Goal: Task Accomplishment & Management: Use online tool/utility

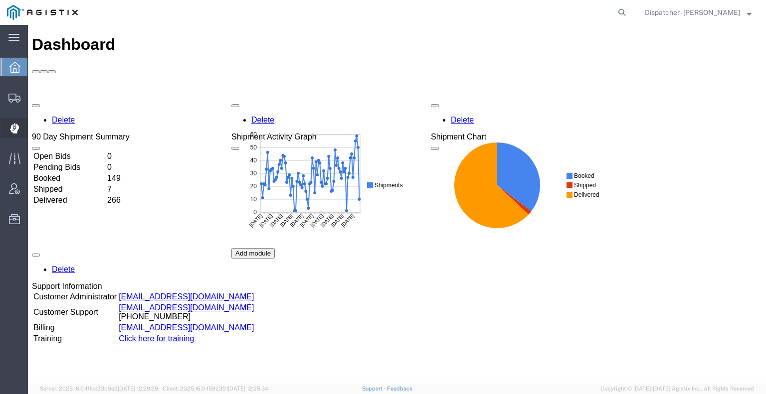
click at [14, 132] on icon at bounding box center [13, 129] width 9 height 10
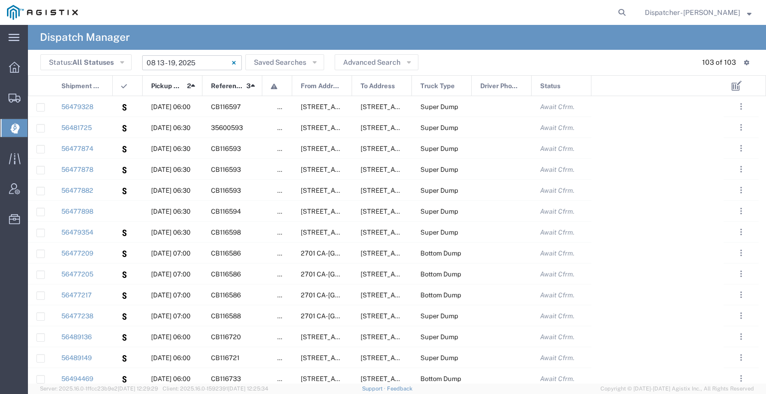
click at [211, 62] on input "[DATE] - [DATE]" at bounding box center [192, 62] width 100 height 15
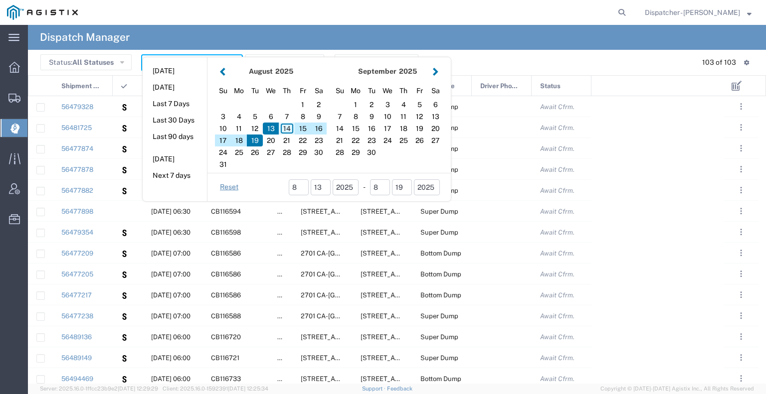
click at [289, 129] on div "14" at bounding box center [287, 129] width 16 height 12
type input "[DATE]"
type input "[DATE] - [DATE]"
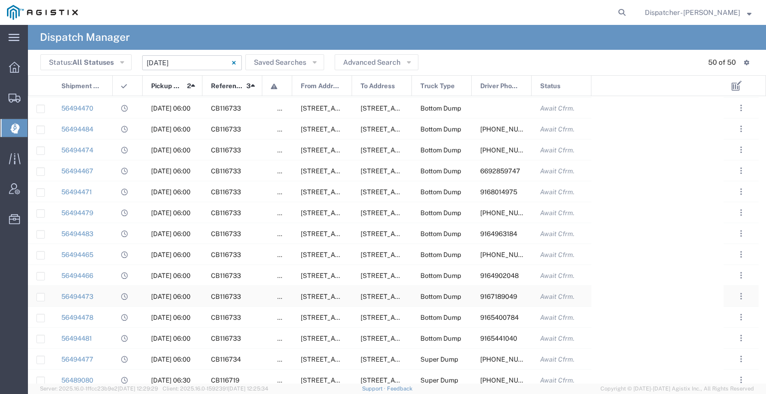
scroll to position [499, 0]
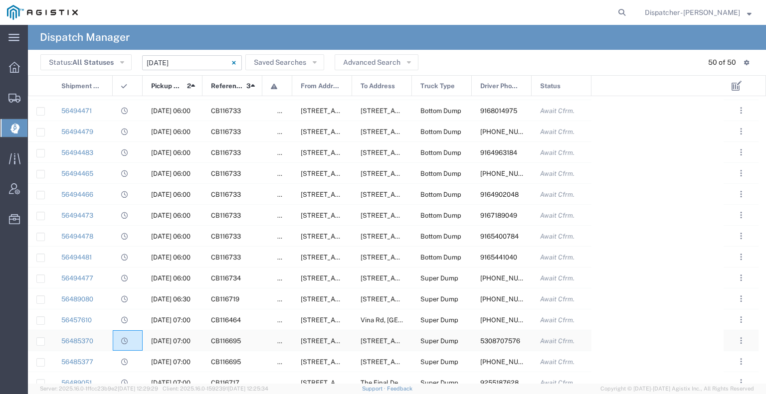
click at [114, 341] on div at bounding box center [128, 341] width 30 height 20
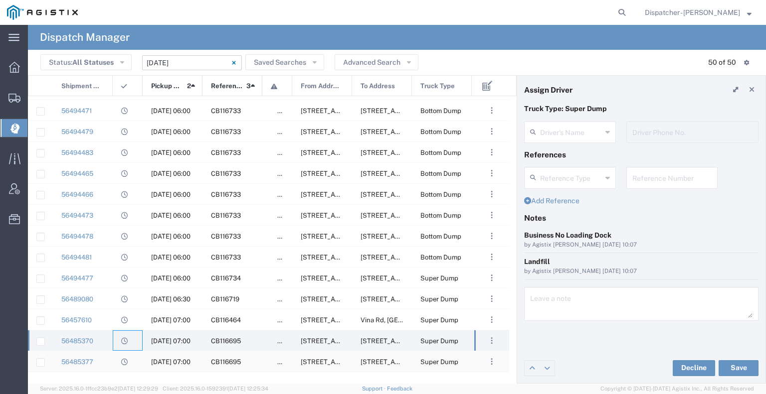
type input "[PERSON_NAME]"
type input "5308707576"
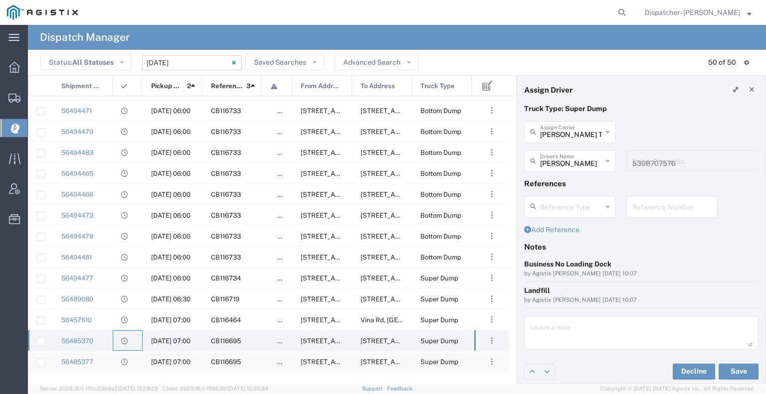
click at [111, 358] on div "56485377" at bounding box center [83, 362] width 60 height 20
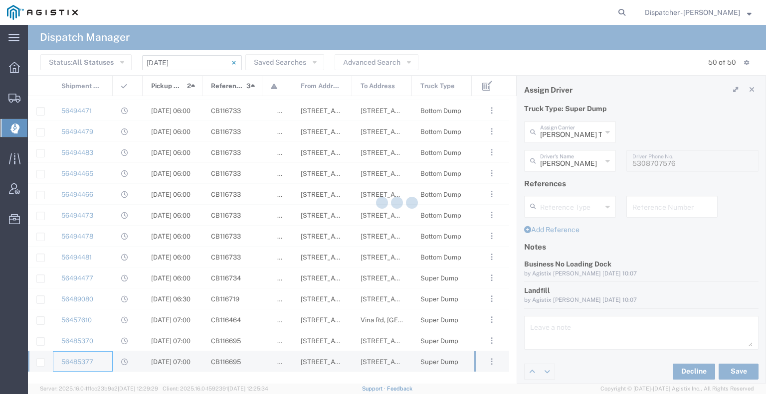
type input "[PERSON_NAME]"
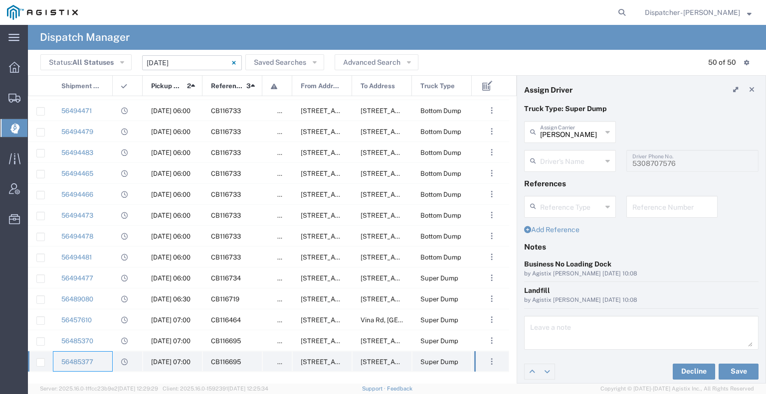
type input "[PERSON_NAME]"
type input "[PHONE_NUMBER]"
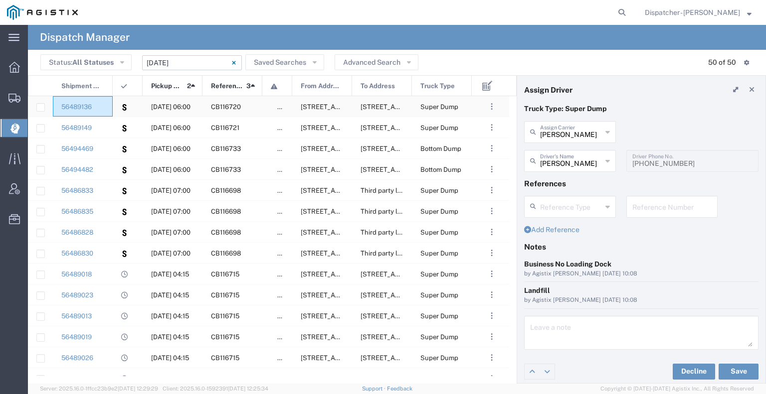
click at [112, 111] on div "56489136" at bounding box center [83, 106] width 60 height 20
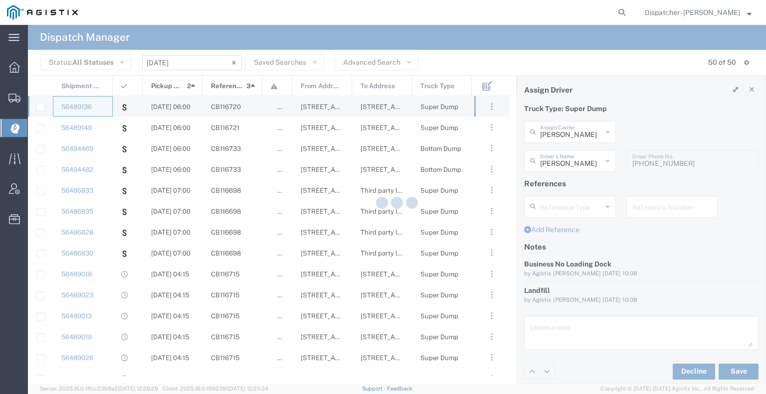
type input "Mk Hauling Inc"
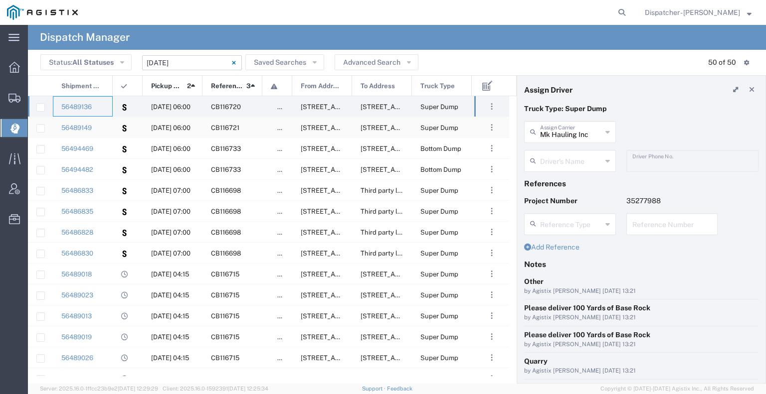
click at [110, 129] on div "56489149" at bounding box center [83, 127] width 60 height 20
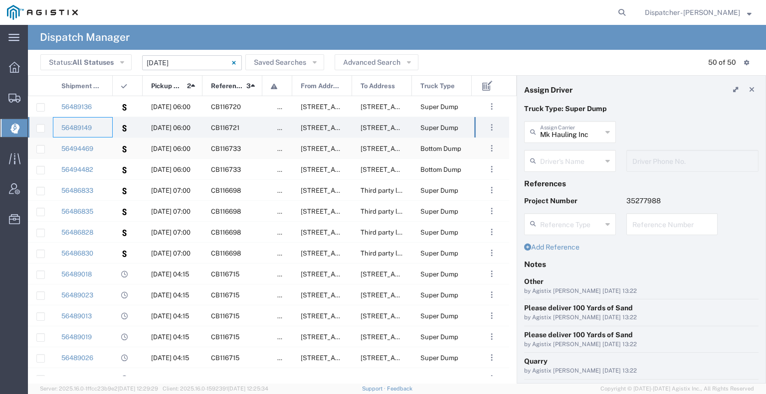
click at [120, 156] on div "56494469 [DATE] 06:00 CB116733 false [STREET_ADDRESS][US_STATE] [STREET_ADDRESS…" at bounding box center [309, 148] width 563 height 21
click at [113, 153] on div "56494469 [DATE] 06:00 CB116733 false [STREET_ADDRESS][US_STATE] [STREET_ADDRESS…" at bounding box center [309, 148] width 563 height 21
click at [106, 150] on div "56494469" at bounding box center [83, 148] width 60 height 20
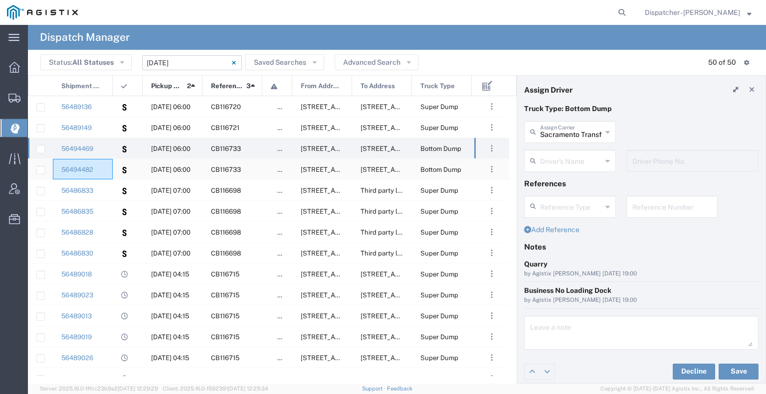
click at [104, 166] on div "56494482" at bounding box center [83, 169] width 60 height 20
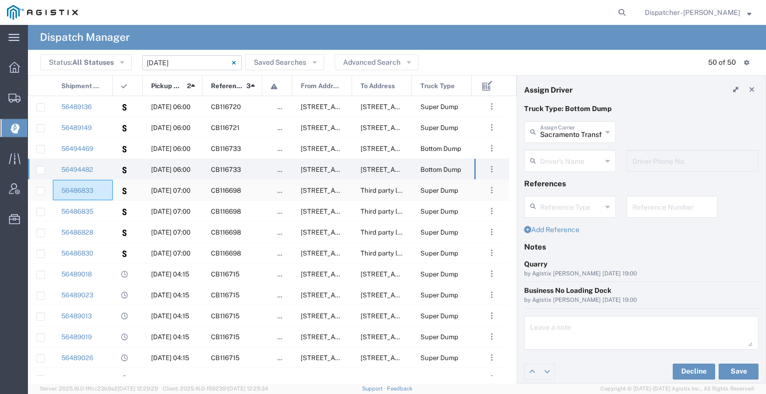
click at [106, 187] on div "56486833" at bounding box center [83, 190] width 60 height 20
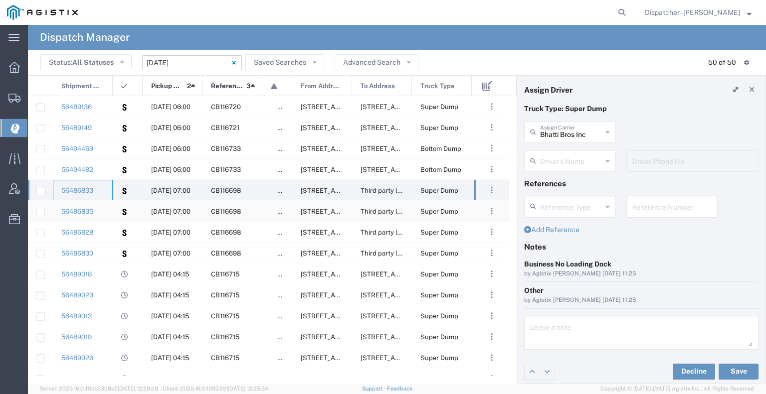
click at [106, 208] on div "56486835" at bounding box center [83, 211] width 60 height 20
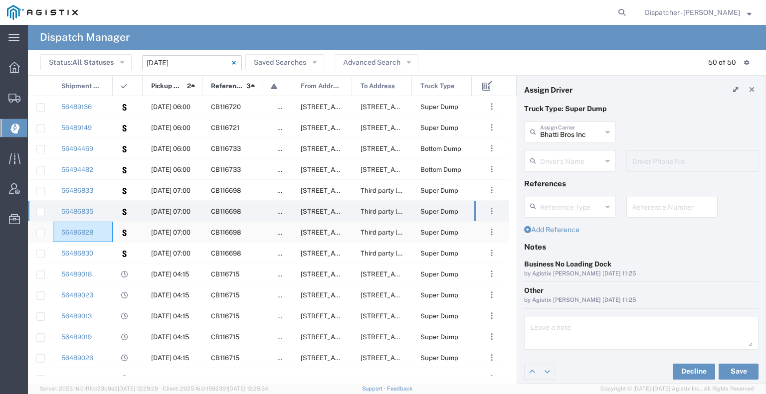
click at [106, 227] on div "56486828" at bounding box center [83, 232] width 60 height 20
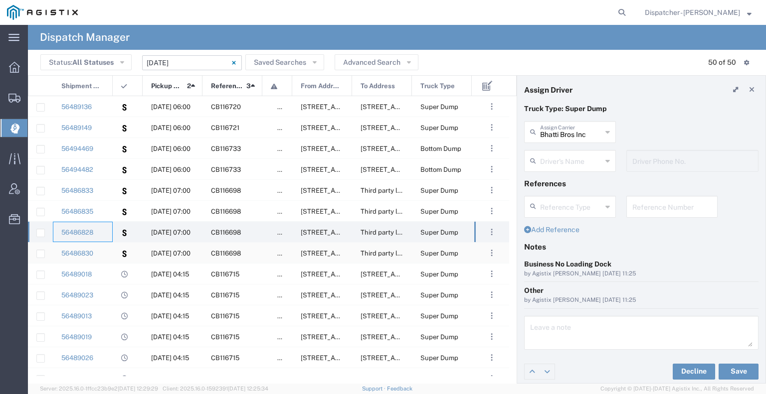
click at [102, 248] on div "56486830" at bounding box center [83, 253] width 60 height 20
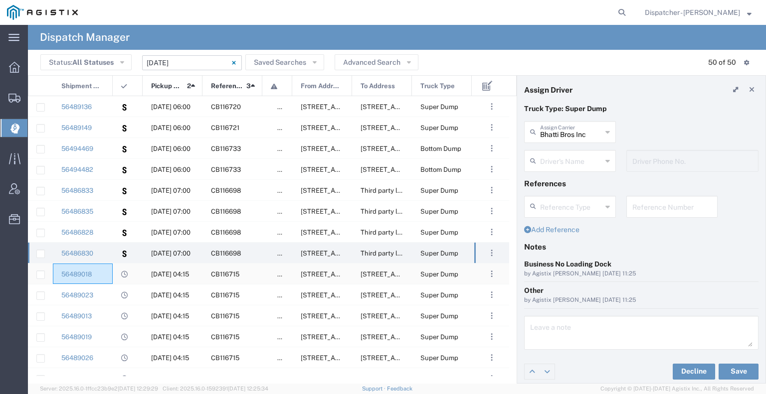
click at [104, 269] on div "56489018" at bounding box center [83, 274] width 60 height 20
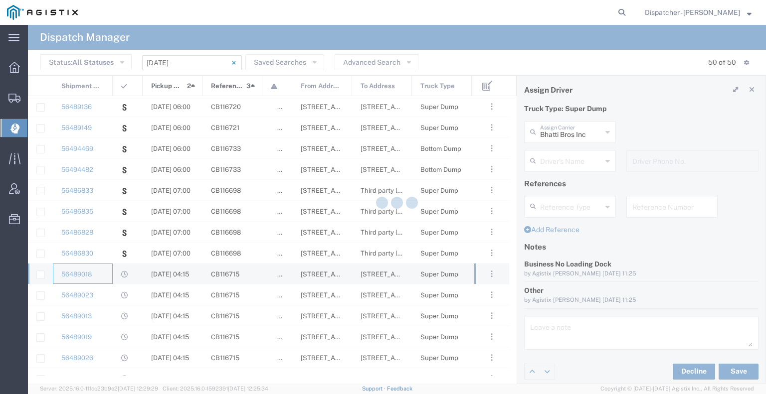
type input "[PERSON_NAME]"
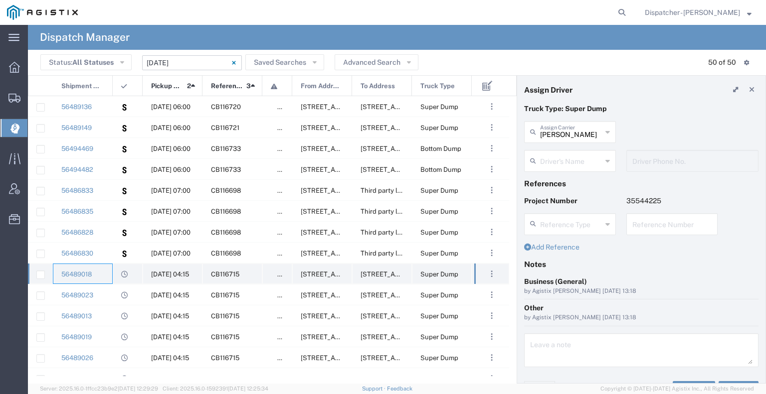
type input "[PERSON_NAME]"
click at [104, 290] on div "56489023" at bounding box center [83, 295] width 60 height 20
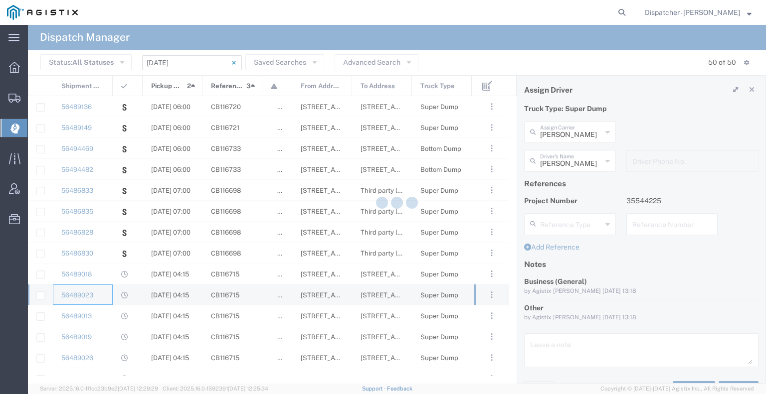
type input "E.P.A. Trucking"
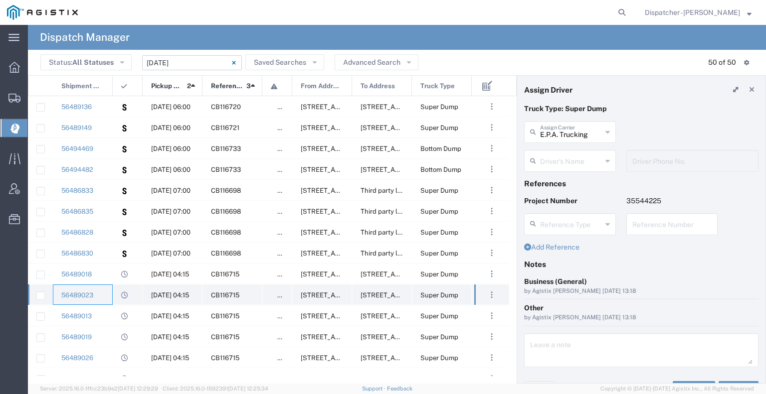
type input "[PERSON_NAME]"
type input "6504689024"
click at [104, 314] on div "56489013" at bounding box center [83, 316] width 60 height 20
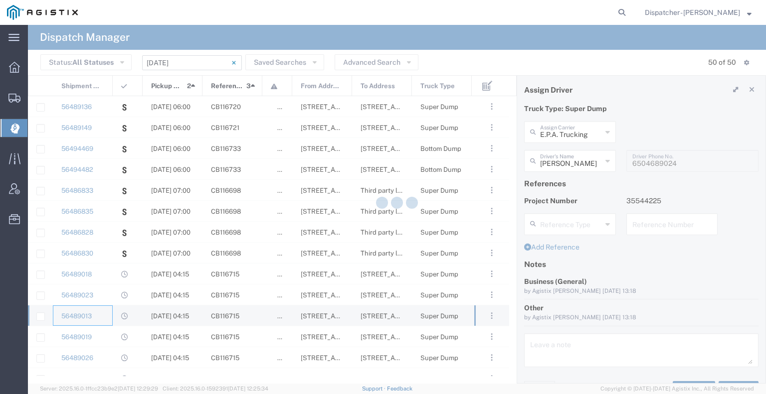
type input "Ahmed & Sons Transport"
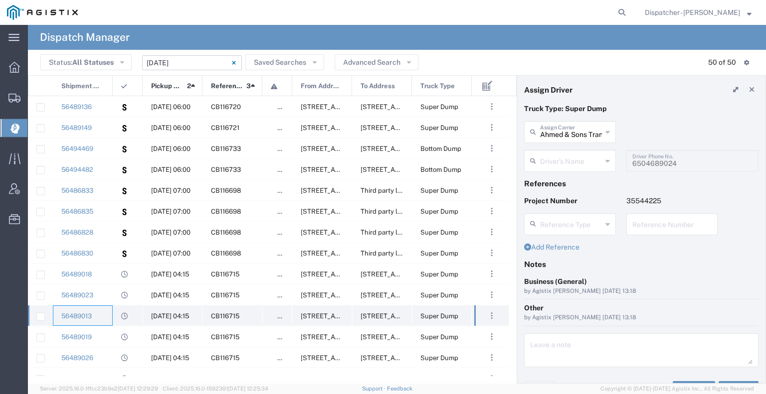
type input "[PERSON_NAME]"
type input "5308283257"
click at [101, 333] on div "56489019" at bounding box center [83, 337] width 60 height 20
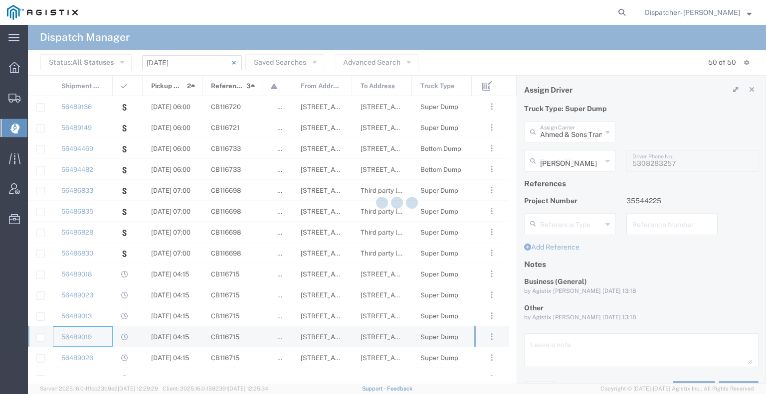
type input "[PERSON_NAME] & Sons Trucking, Inc"
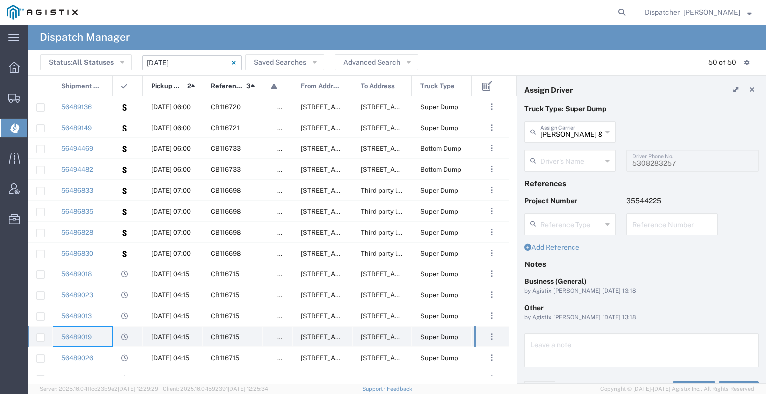
type input "[PERSON_NAME]"
type input "2096295517"
click at [104, 353] on div "56489026" at bounding box center [83, 358] width 60 height 20
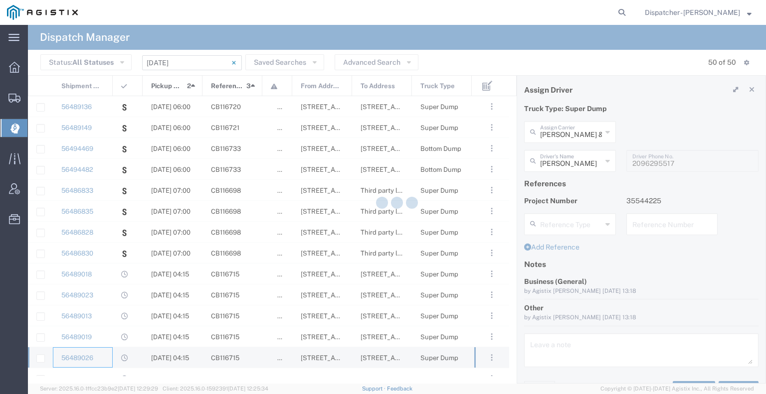
type input "E.P.A. Trucking"
type input "[PERSON_NAME]"
type input "[PHONE_NUMBER]"
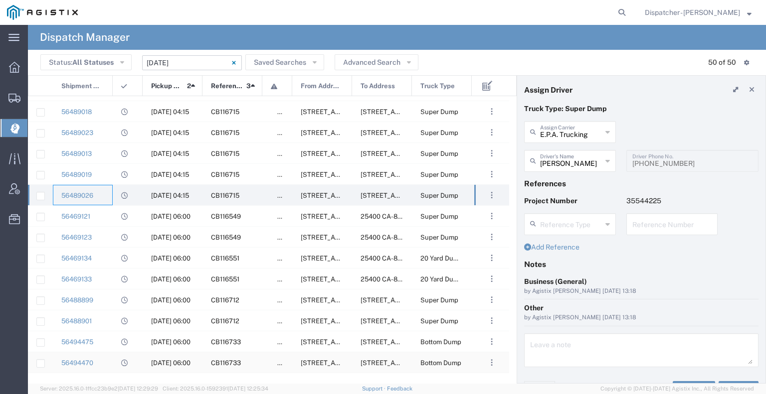
scroll to position [199, 0]
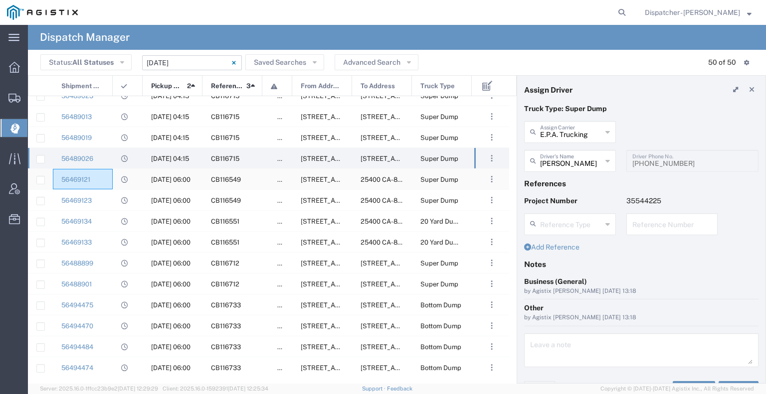
click at [107, 175] on div "56469121" at bounding box center [83, 179] width 60 height 20
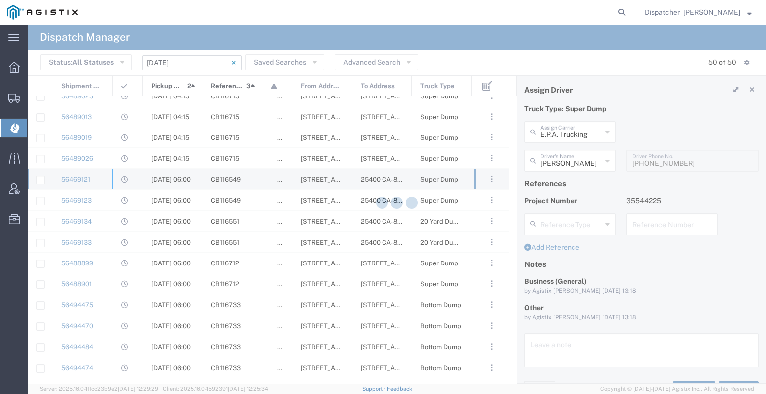
type input "[PERSON_NAME]"
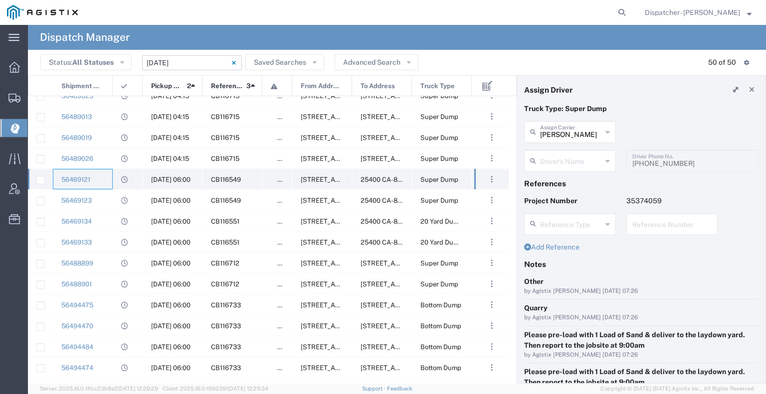
type input "[PERSON_NAME]"
type input "[PHONE_NUMBER]"
click at [109, 196] on div "56469123" at bounding box center [83, 200] width 60 height 20
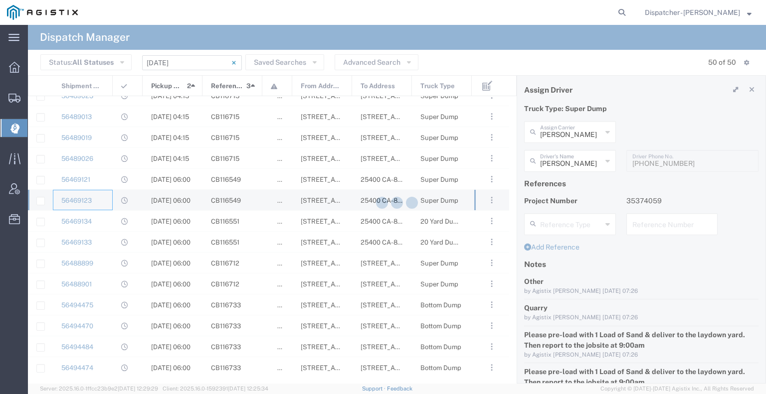
type input "[PERSON_NAME]"
type input "[PHONE_NUMBER]"
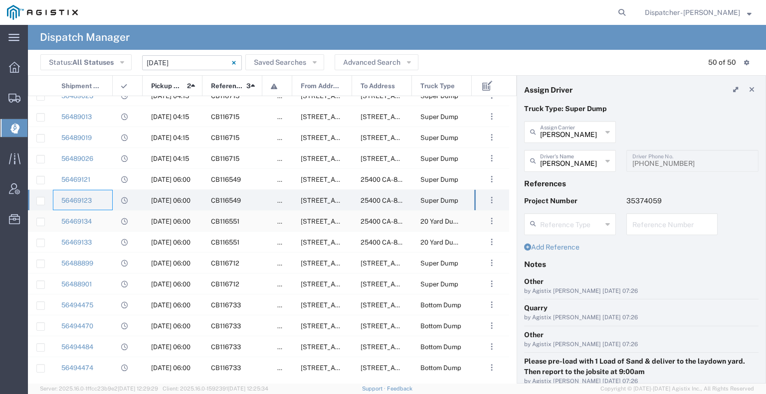
click at [113, 227] on div at bounding box center [128, 221] width 30 height 20
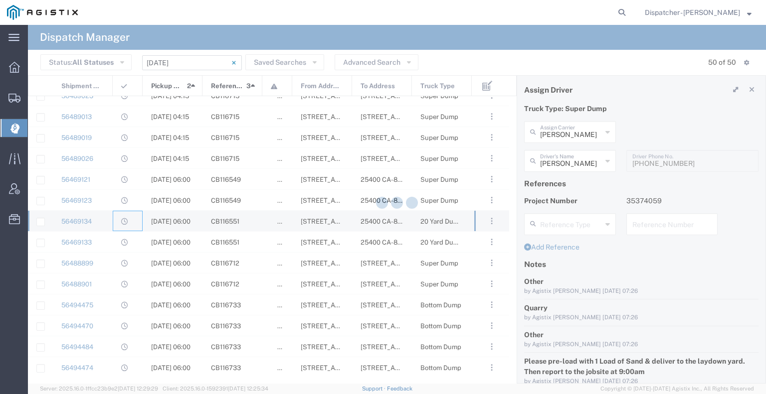
type input "Ahmed & Sons Transport"
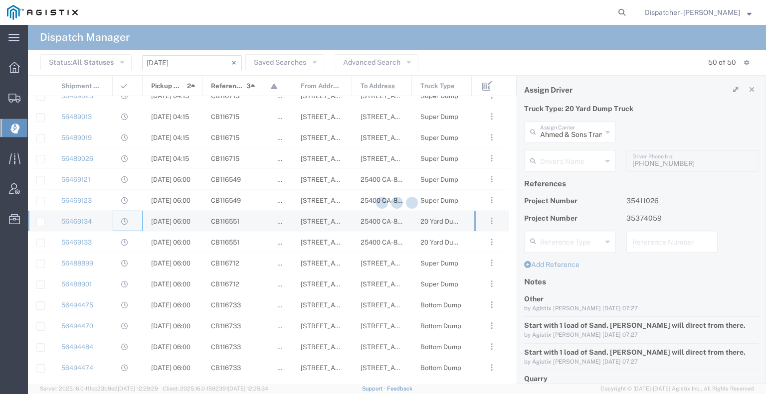
type input "[PERSON_NAME]"
type input "[PHONE_NUMBER]"
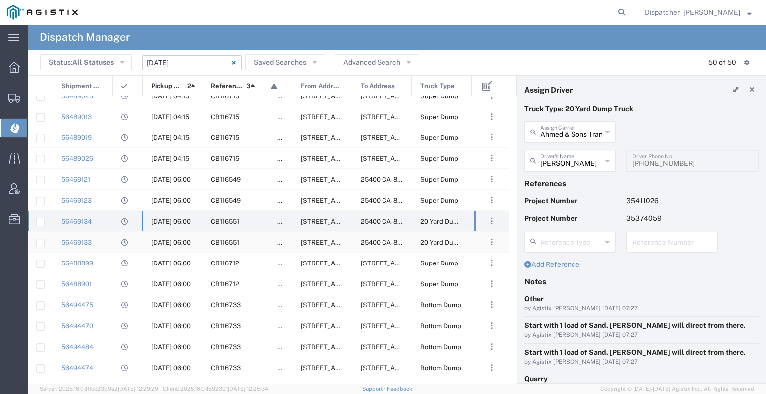
click at [111, 244] on div "56469133" at bounding box center [83, 242] width 60 height 20
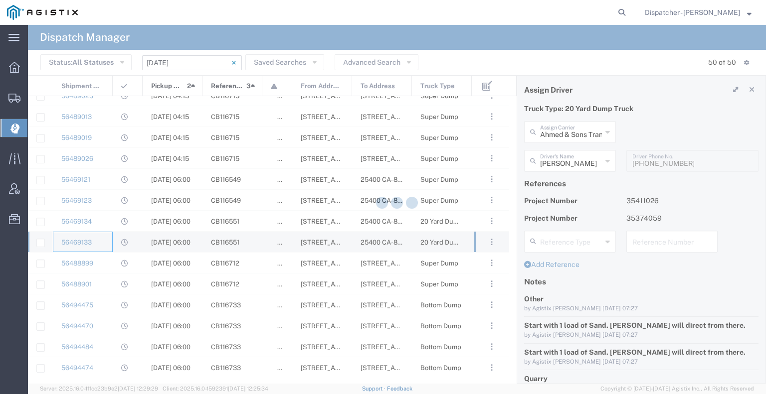
type input "[PERSON_NAME] & Sons Trucking, Inc"
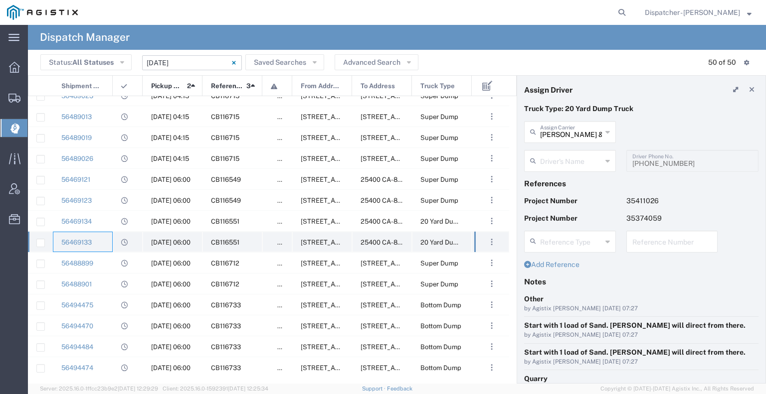
type input "[PERSON_NAME]"
type input "5106059971"
click at [109, 267] on div "56488899" at bounding box center [83, 263] width 60 height 20
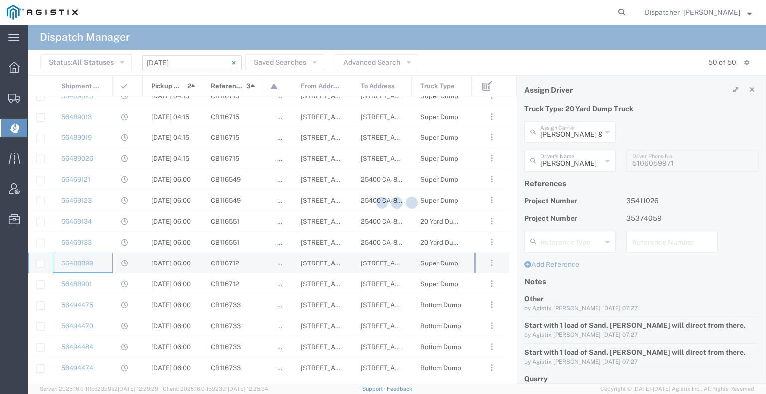
type input "[PERSON_NAME] and Sons Trucking Corp"
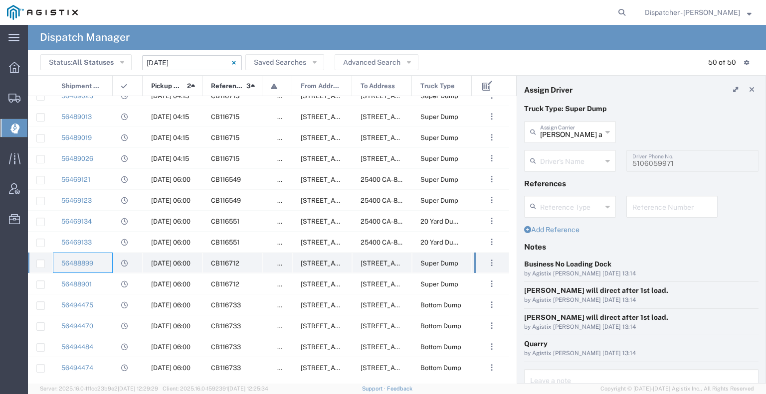
type input "[PERSON_NAME]"
type input "[PHONE_NUMBER]"
click at [110, 281] on div "56488901" at bounding box center [83, 284] width 60 height 20
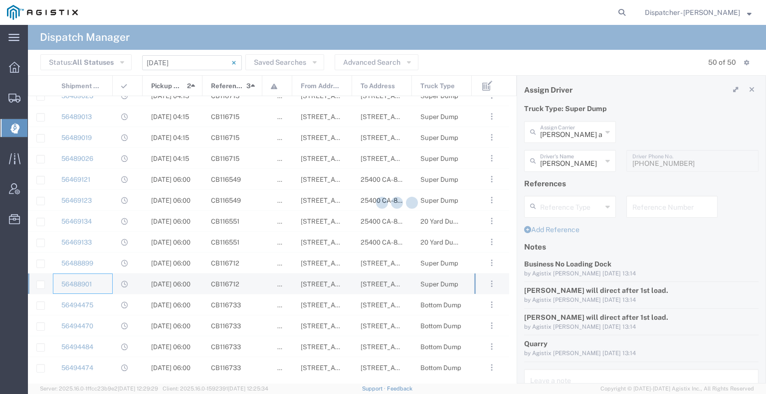
type input "No Barriers Hauling Inc Trucking"
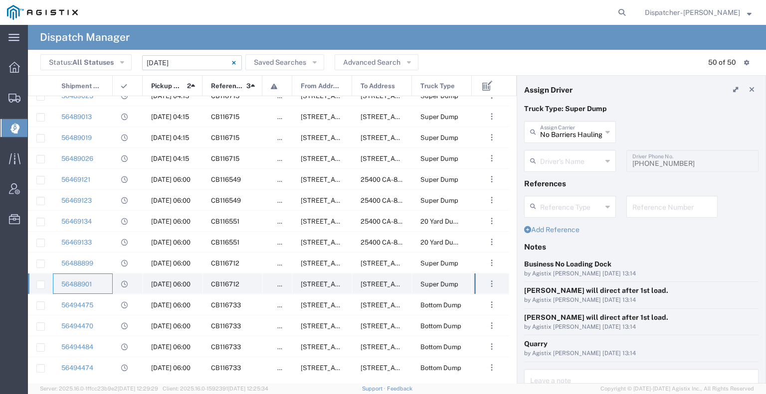
type input "[PERSON_NAME]"
type input "9168051615"
click at [109, 303] on div "56494475" at bounding box center [83, 305] width 60 height 20
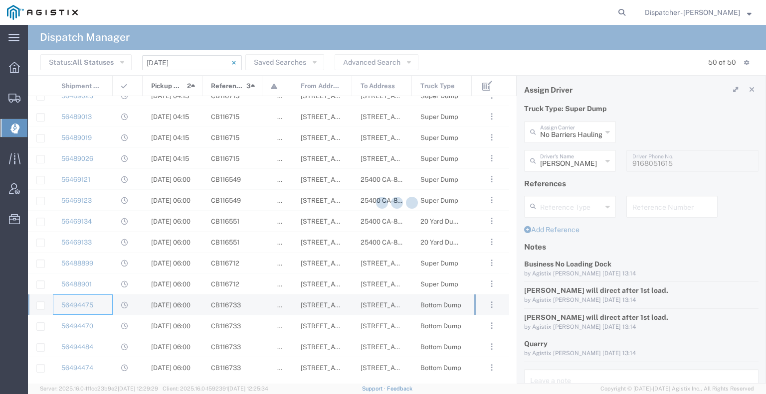
type input "Tiger Sand & Gravel"
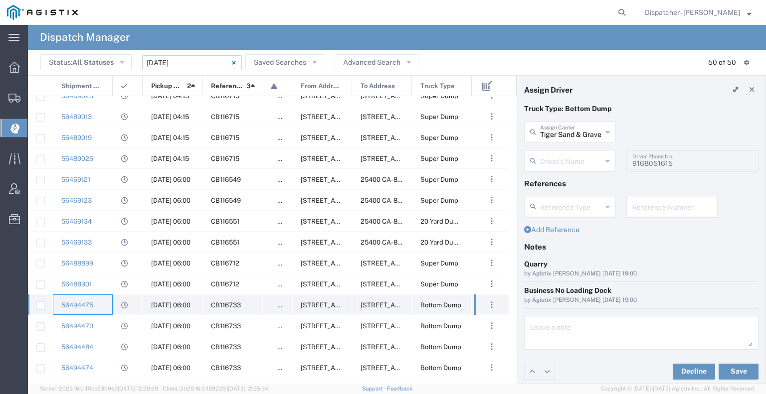
type input "[PERSON_NAME] Tiger"
type input "[PHONE_NUMBER]"
click at [112, 322] on div "56494470" at bounding box center [83, 326] width 60 height 20
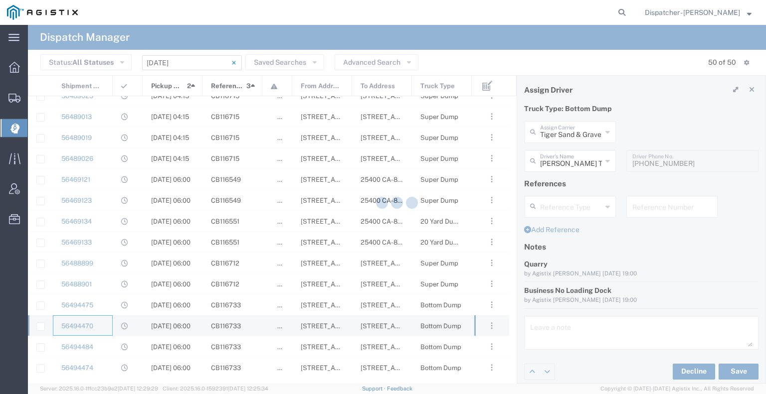
type input "Cheetah Ball"
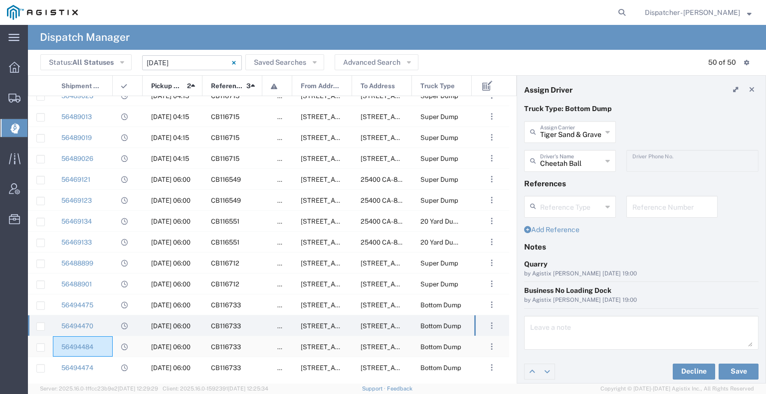
click at [111, 348] on div "56494484" at bounding box center [83, 347] width 60 height 20
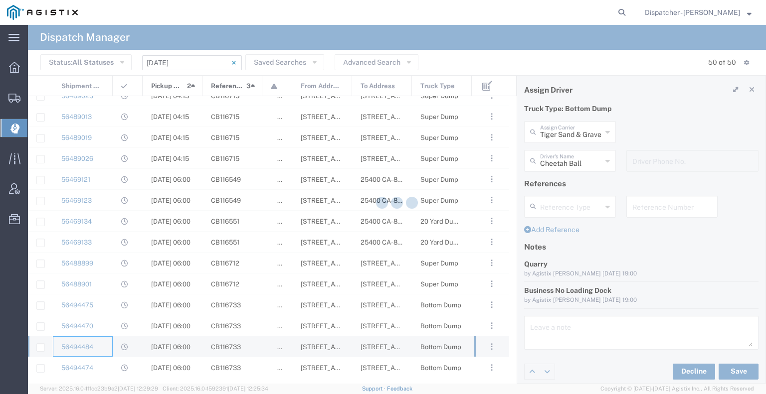
type input "[PERSON_NAME]"
type input "[PHONE_NUMBER]"
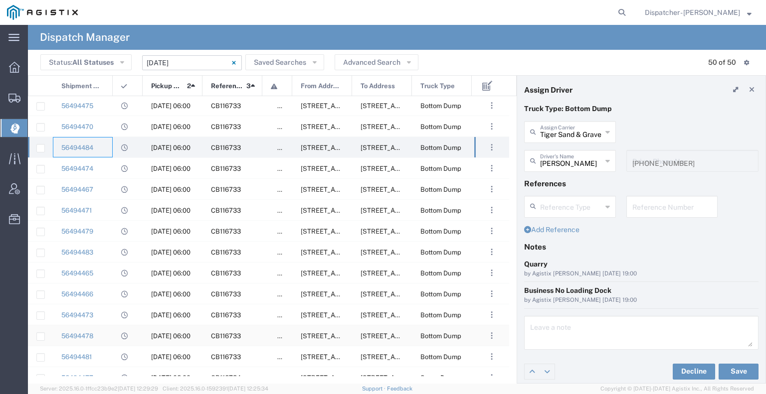
scroll to position [449, 0]
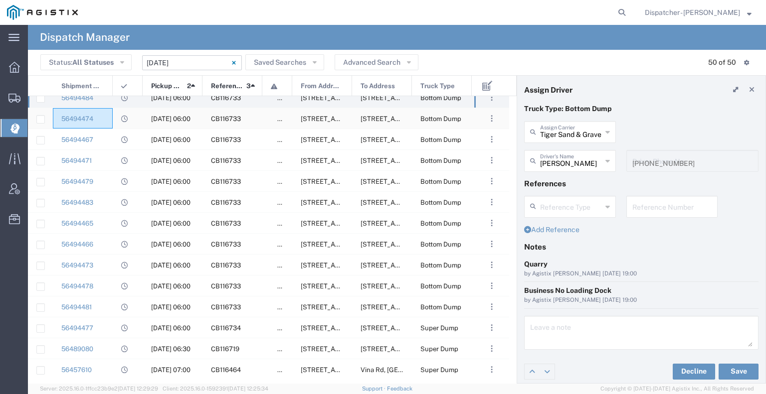
click at [105, 123] on div "56494474" at bounding box center [83, 118] width 60 height 20
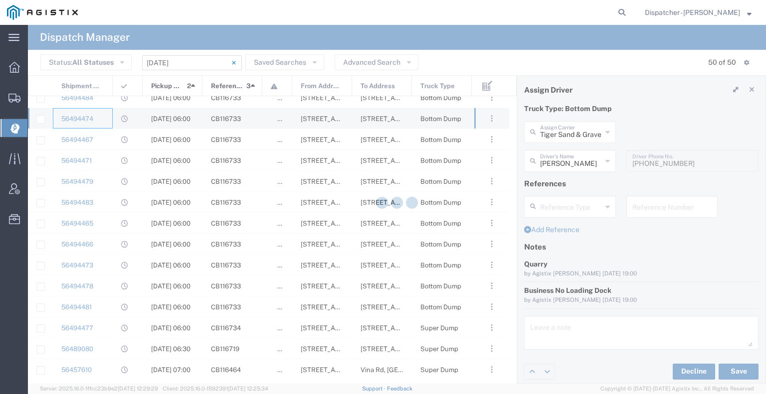
type input "[PERSON_NAME]"
type input "[PHONE_NUMBER]"
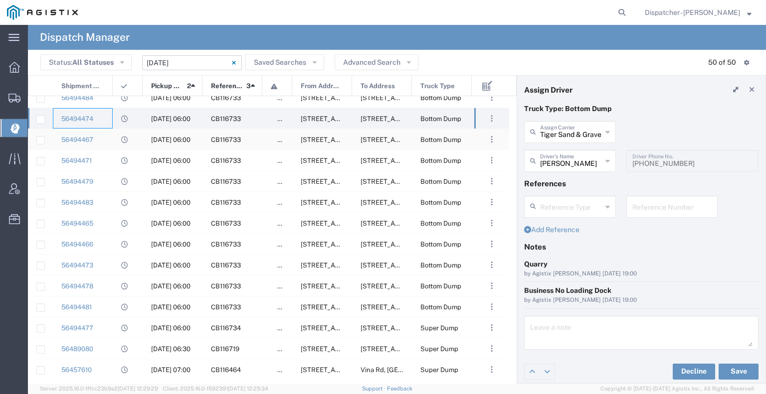
click at [105, 141] on div "56494467" at bounding box center [83, 139] width 60 height 20
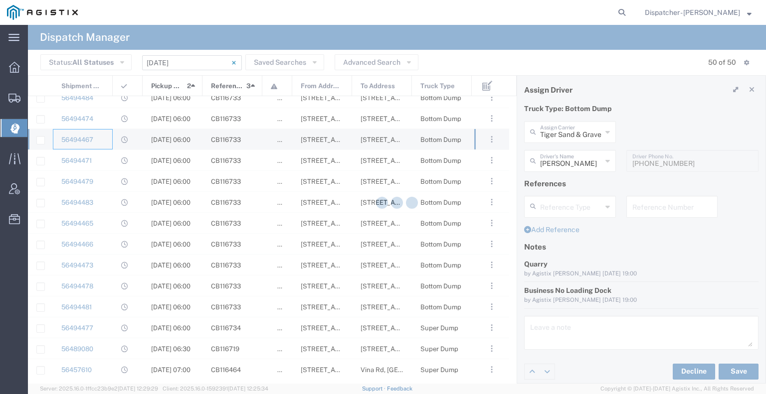
type input "[PERSON_NAME]"
type input "6692859747"
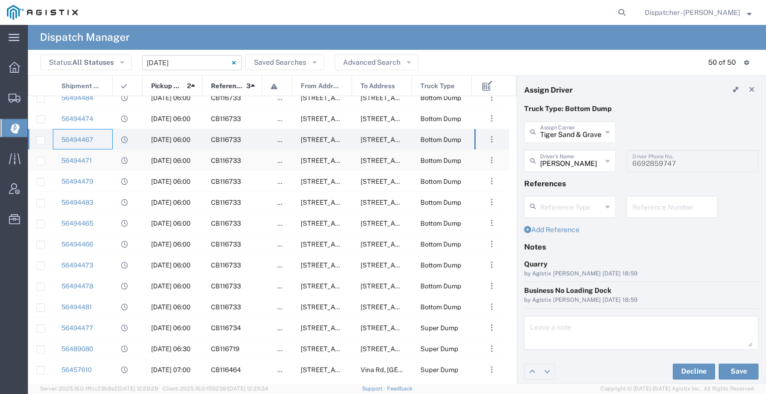
click at [103, 157] on div "56494471" at bounding box center [83, 160] width 60 height 20
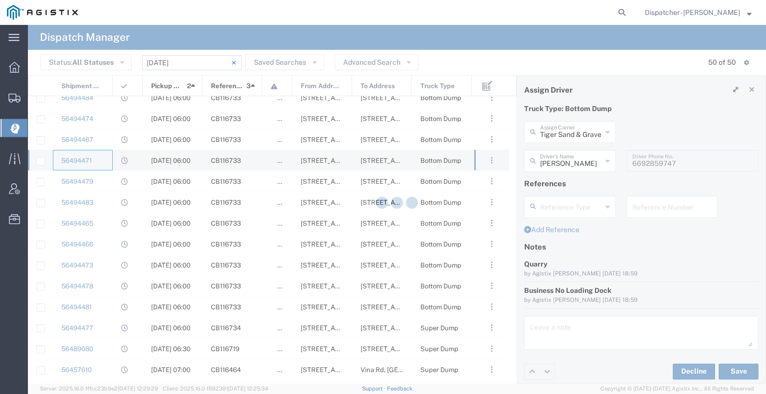
type input "[PERSON_NAME] [PERSON_NAME]"
type input "9168014975"
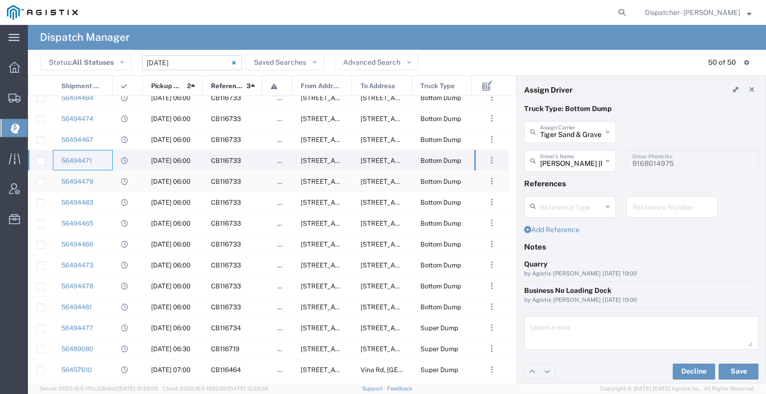
click at [102, 173] on div "56494479" at bounding box center [83, 181] width 60 height 20
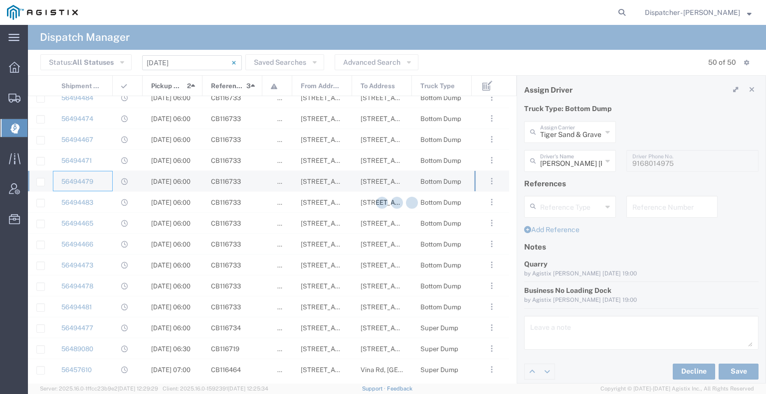
type input "[PERSON_NAME]"
type input "[PHONE_NUMBER]"
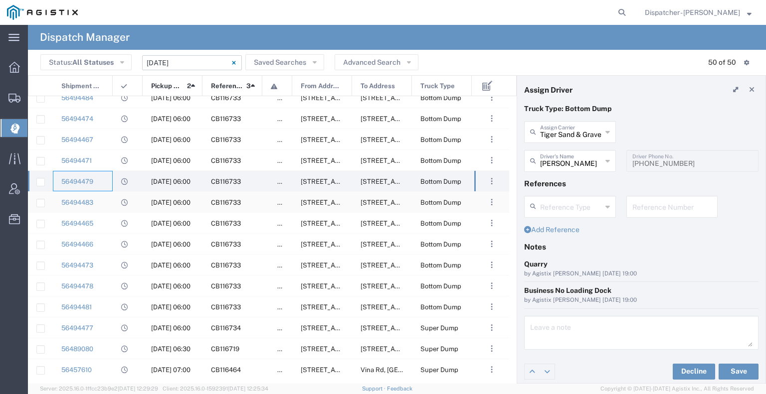
click at [103, 200] on div "56494483" at bounding box center [83, 202] width 60 height 20
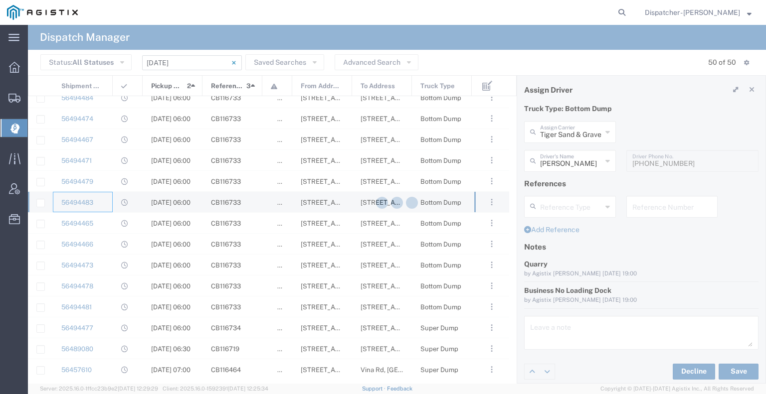
type input "[PERSON_NAME]"
type input "9164963184"
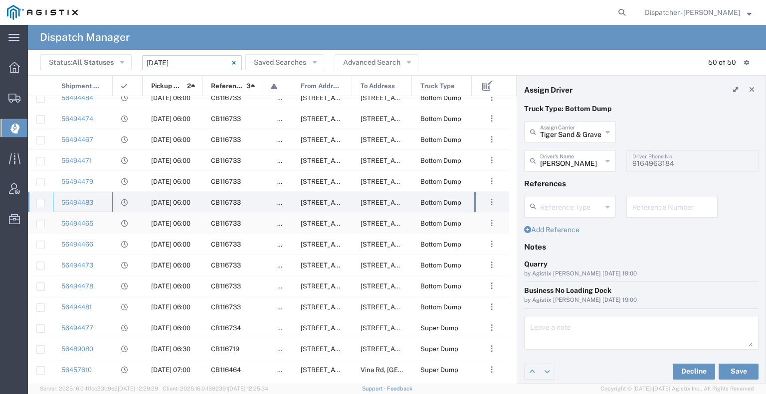
click at [104, 217] on div "56494465" at bounding box center [83, 223] width 60 height 20
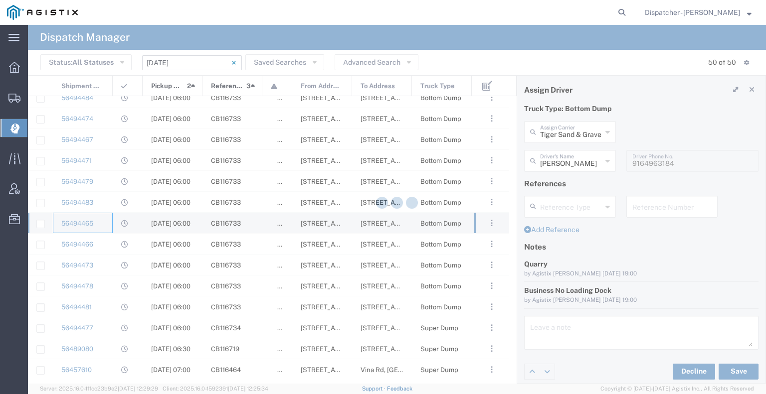
type input "Gursnaran Tiger"
type input "[PHONE_NUMBER]"
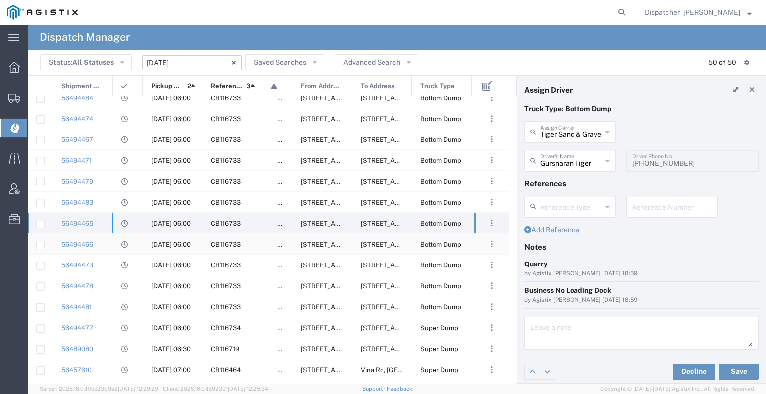
click at [107, 239] on div "56494466" at bounding box center [83, 244] width 60 height 20
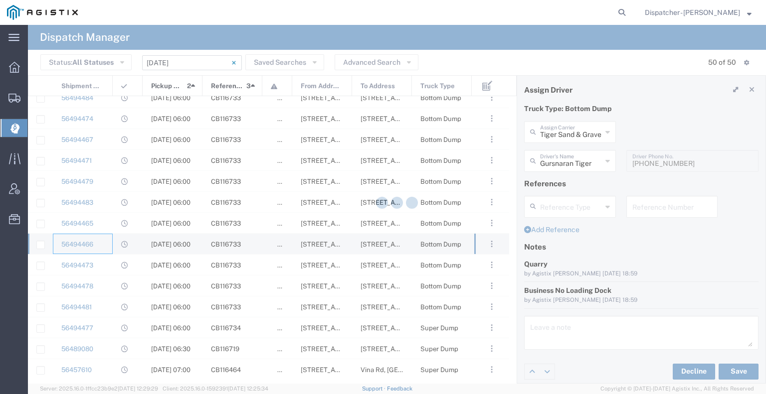
type input "[PERSON_NAME]"
type input "9164902048"
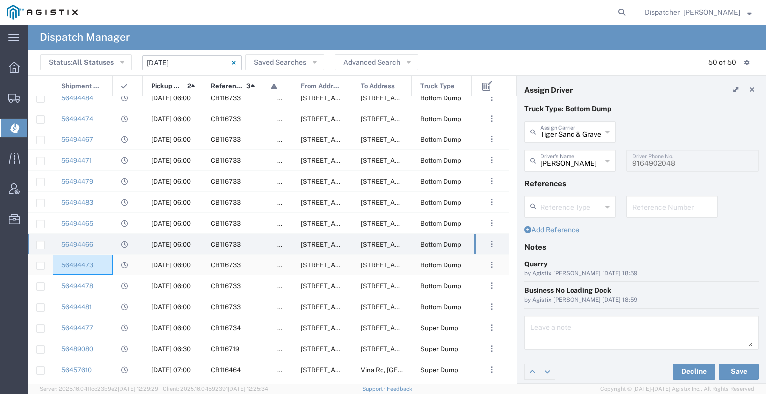
click at [109, 270] on div "56494473" at bounding box center [83, 265] width 60 height 20
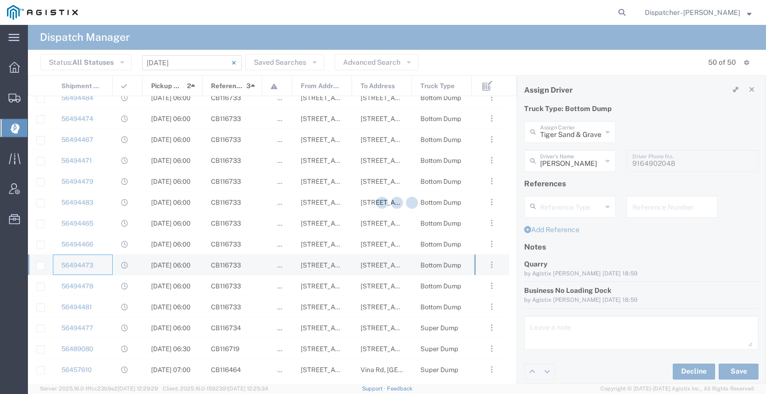
type input "[PERSON_NAME]"
type input "9167189049"
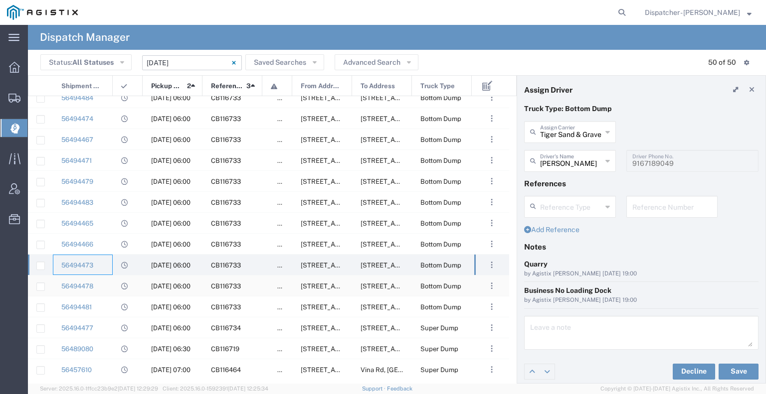
click at [109, 289] on div "56494478" at bounding box center [83, 286] width 60 height 20
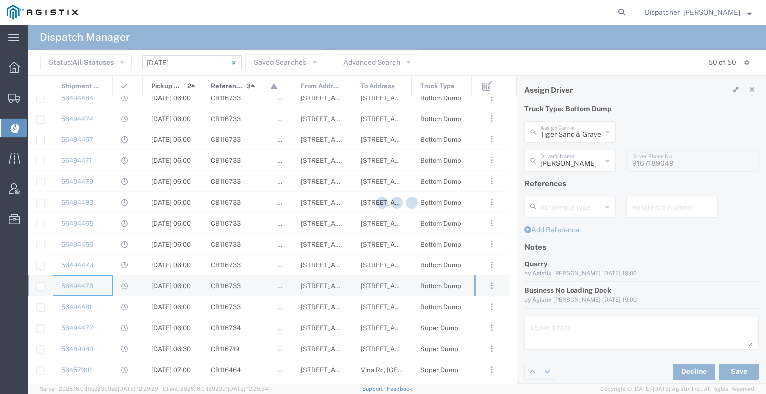
type input "[PERSON_NAME]"
type input "9165400784"
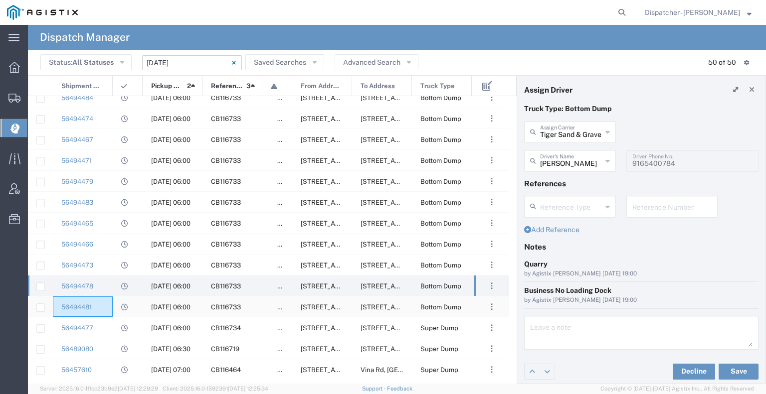
click at [108, 303] on div "56494481" at bounding box center [83, 307] width 60 height 20
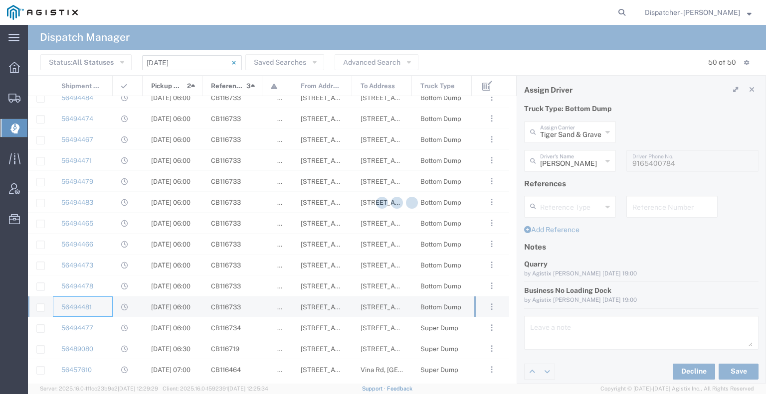
type input "[PERSON_NAME]"
type input "9165441040"
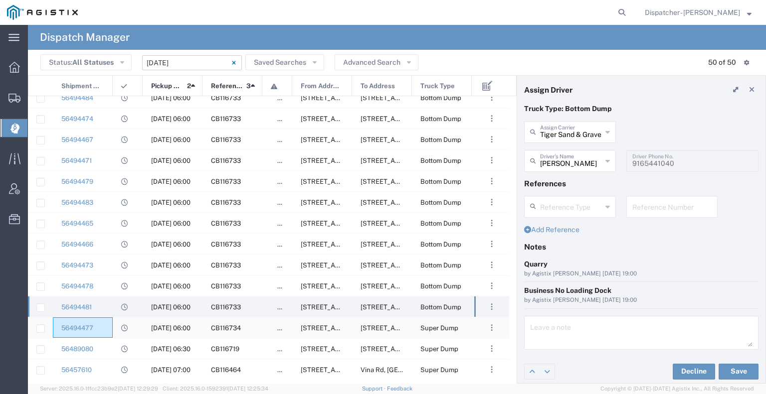
click at [104, 327] on div "56494477" at bounding box center [83, 328] width 60 height 20
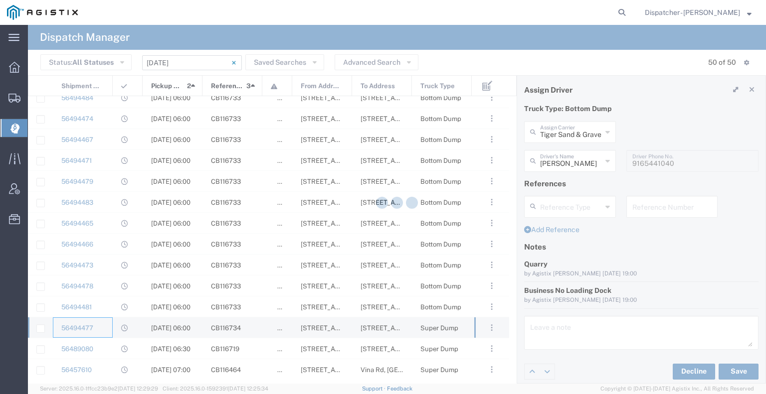
type input "[PERSON_NAME] & Sons Trucking, Inc"
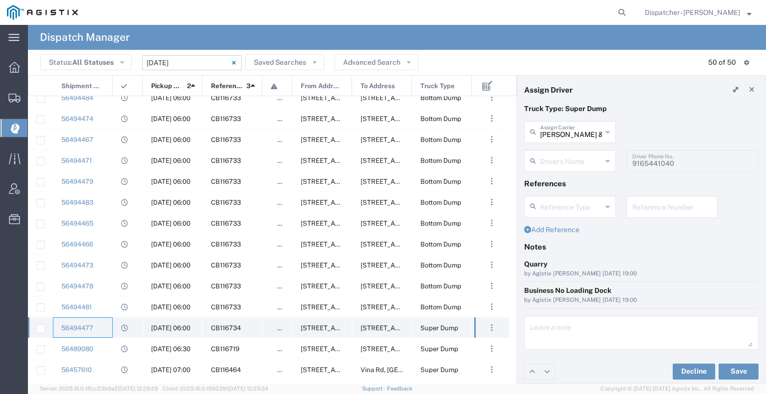
type input "[PERSON_NAME]"
type input "[PHONE_NUMBER]"
click at [98, 355] on div "56489080" at bounding box center [83, 349] width 60 height 20
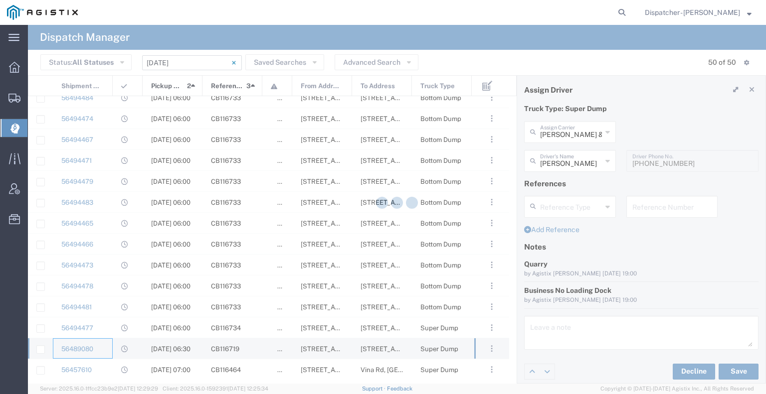
type input "[PERSON_NAME]"
type input "[PHONE_NUMBER]"
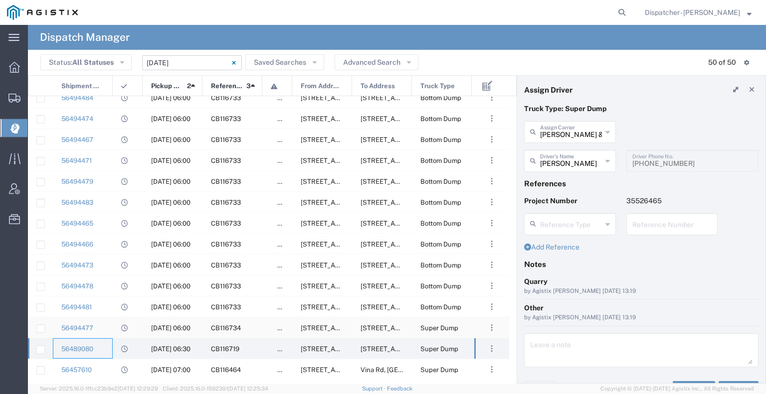
scroll to position [648, 0]
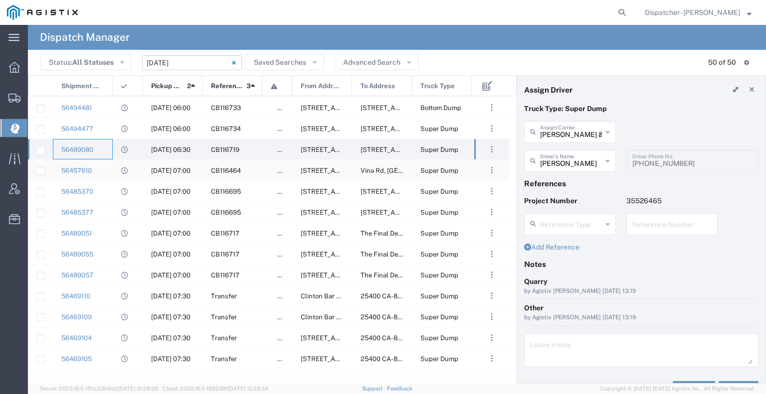
click at [104, 173] on div "56457610" at bounding box center [83, 170] width 60 height 20
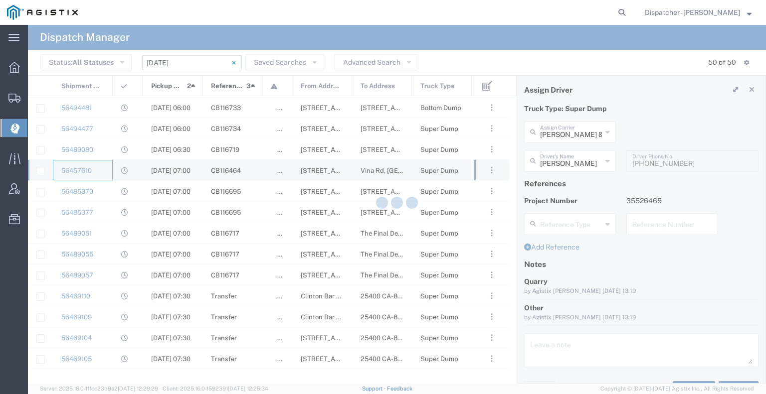
type input "MX Trucking"
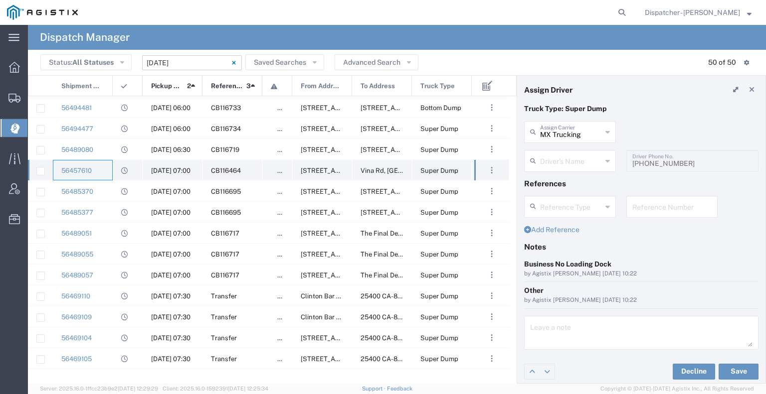
type input "[PERSON_NAME]"
type input "[PHONE_NUMBER]"
click at [102, 190] on div "56485370" at bounding box center [83, 191] width 60 height 20
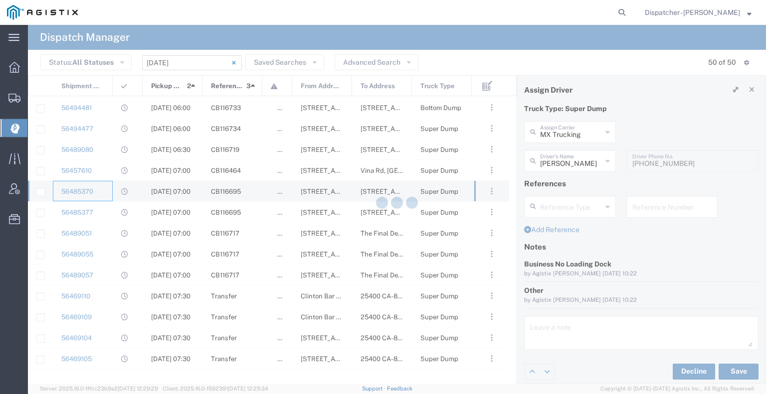
type input "[PERSON_NAME] Trucking LLC"
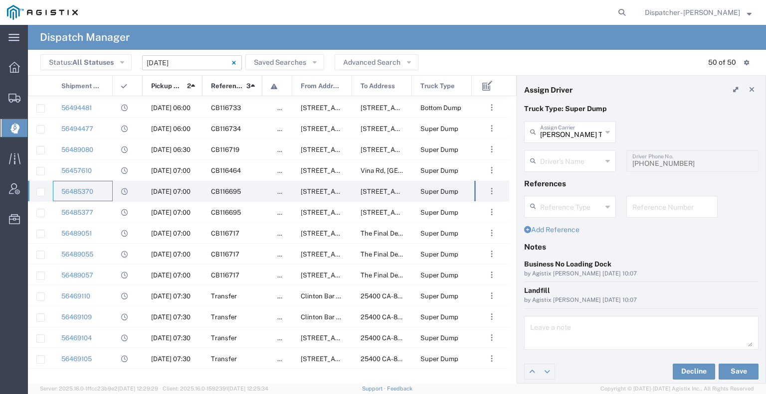
type input "[PERSON_NAME]"
type input "5308707576"
click at [103, 210] on div "56485377" at bounding box center [83, 212] width 60 height 20
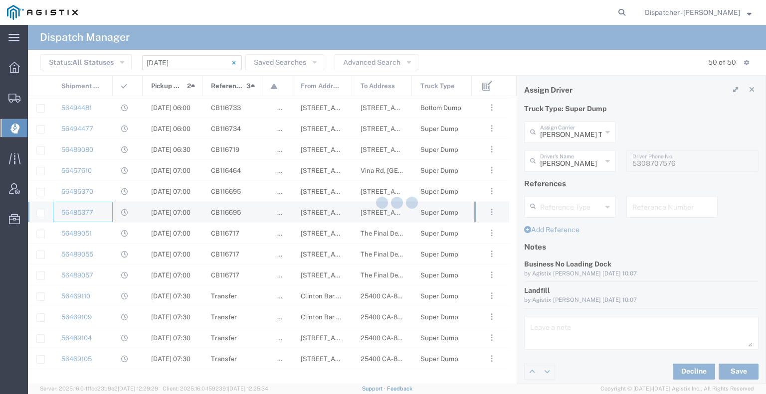
type input "[PERSON_NAME]"
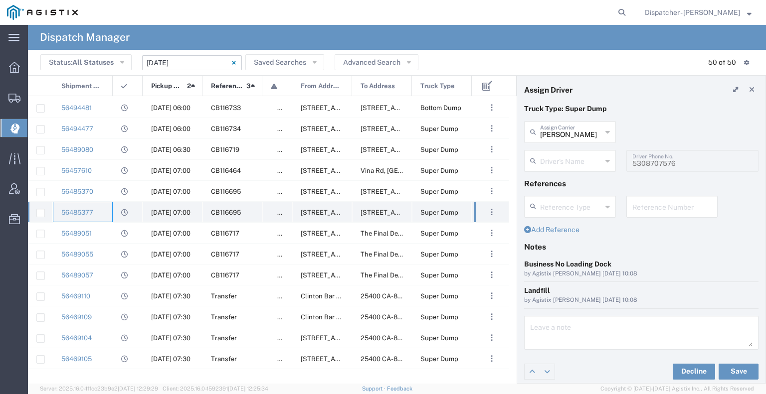
type input "[PERSON_NAME]"
type input "[PHONE_NUMBER]"
click at [101, 236] on div "56489051" at bounding box center [83, 233] width 60 height 20
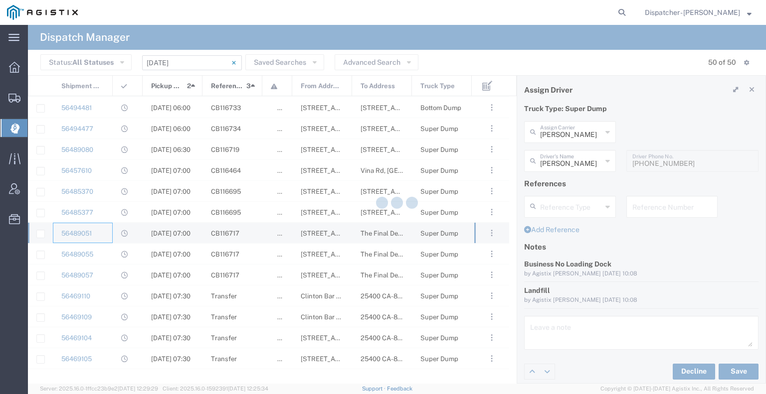
type input "SJC Trucking Inc"
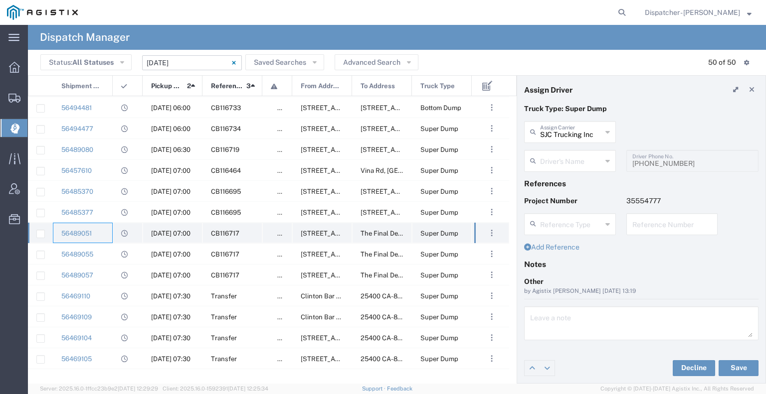
type input "[PERSON_NAME]"
type input "9255187628"
click at [101, 254] on div "56489055" at bounding box center [83, 254] width 60 height 20
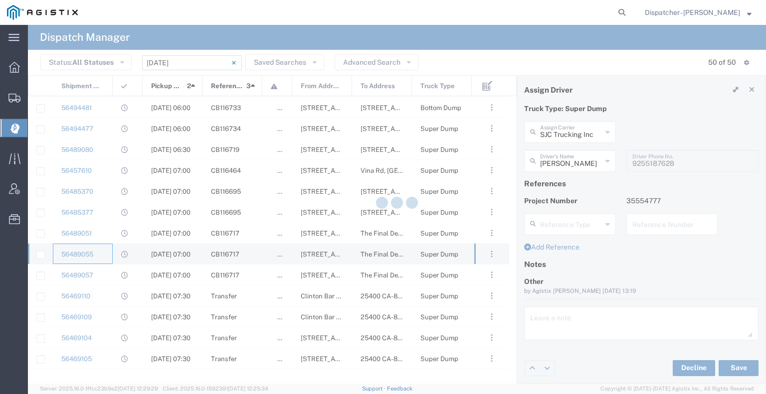
type input "[PERSON_NAME]"
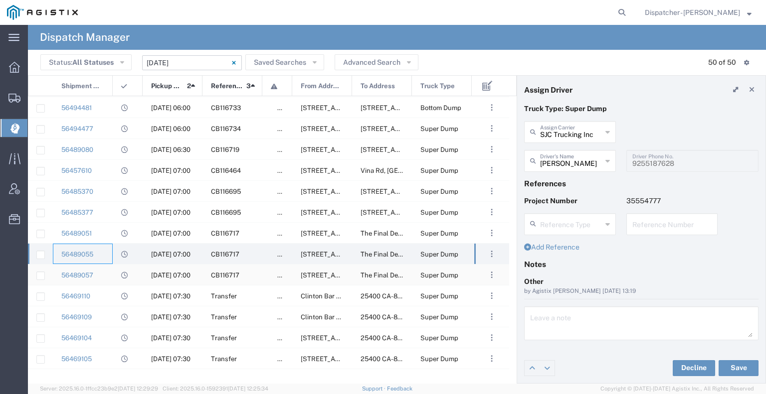
click at [104, 278] on div "56489057" at bounding box center [83, 275] width 60 height 20
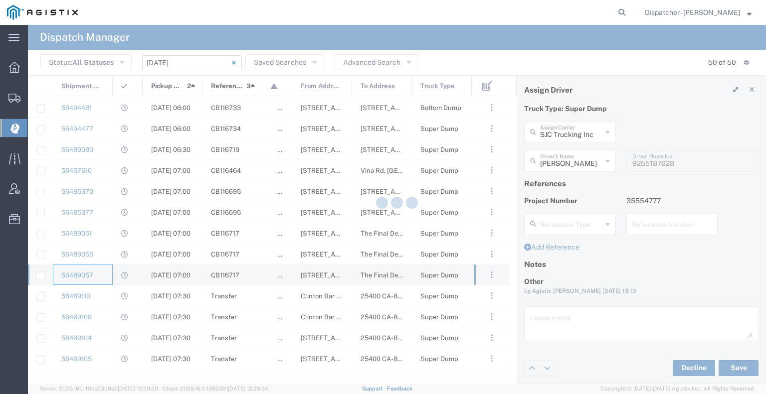
type input "[PERSON_NAME] & Sons Trucking, Inc"
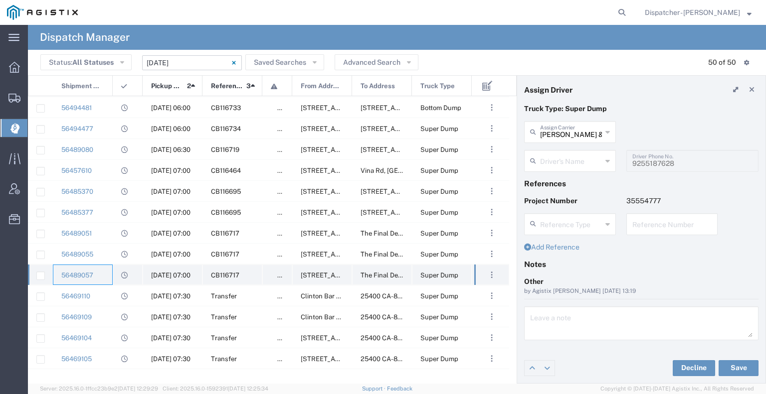
type input "[PERSON_NAME]"
type input "9253660399"
click at [104, 289] on div "56469110" at bounding box center [83, 296] width 60 height 20
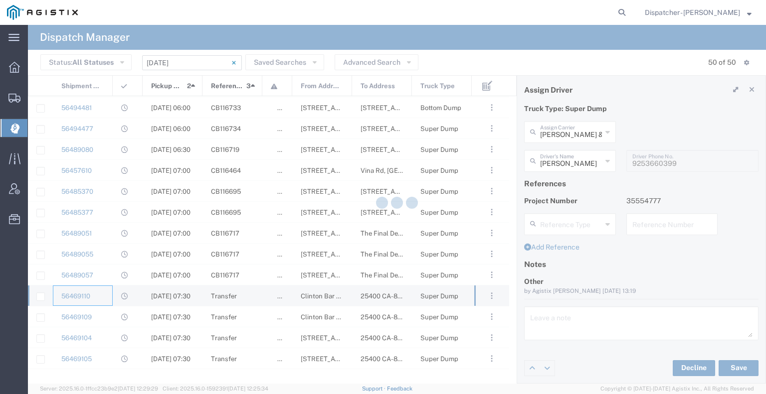
type input "[PERSON_NAME] Construction & Gen Engineering Corp"
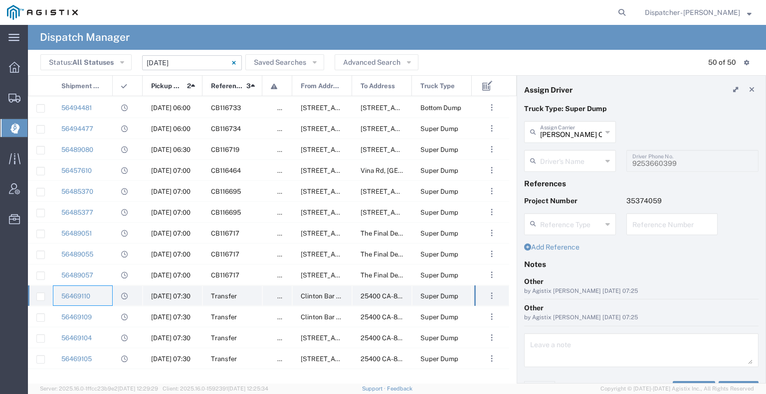
type input "[PERSON_NAME]"
type input "[PHONE_NUMBER]"
click at [104, 316] on div "56469109" at bounding box center [83, 317] width 60 height 20
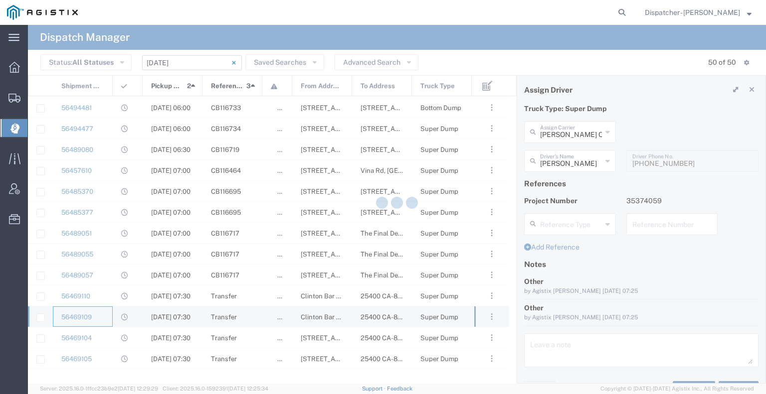
type input "Jays Trucking"
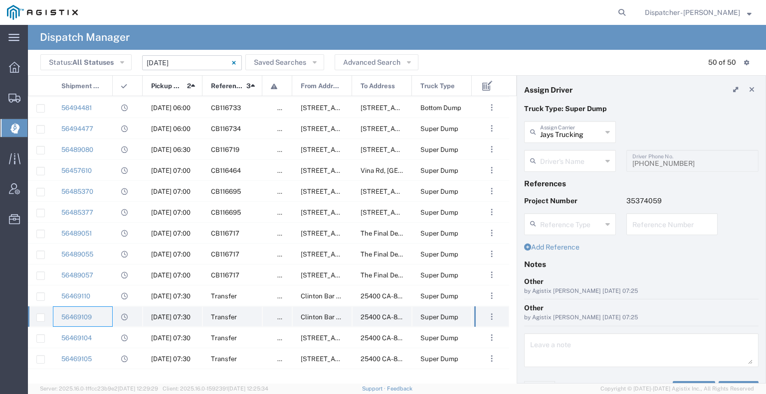
type input "[PERSON_NAME]"
type input "[PHONE_NUMBER]"
click at [99, 337] on div "56469104" at bounding box center [83, 338] width 60 height 20
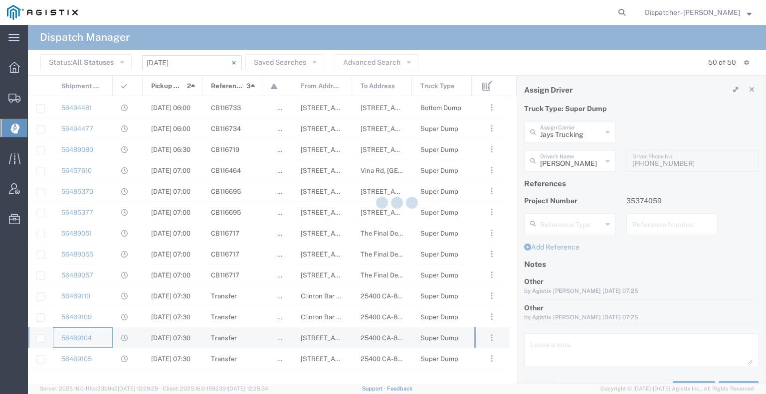
type input "[PERSON_NAME] & Sons Trucking, Inc"
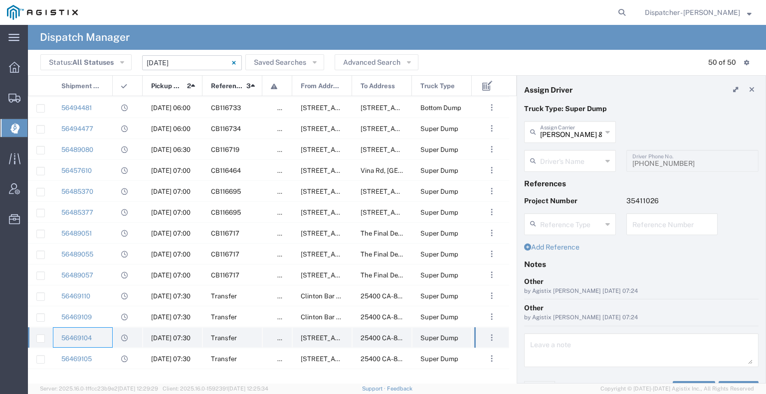
type input "[PERSON_NAME]"
type input "[PHONE_NUMBER]"
click at [102, 358] on div "56469105" at bounding box center [83, 359] width 60 height 20
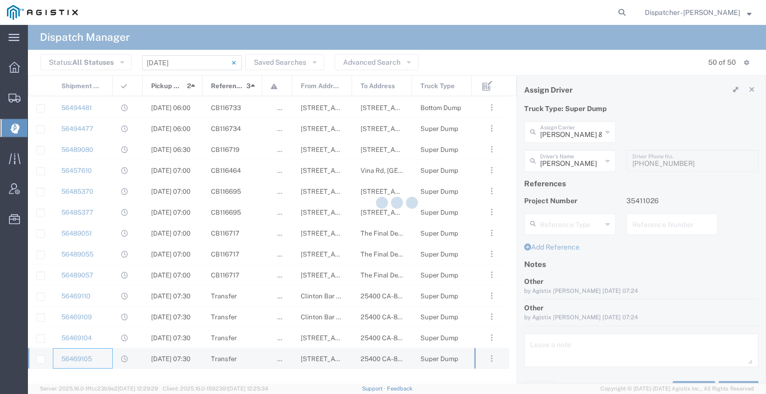
type input "[PERSON_NAME] Trucking"
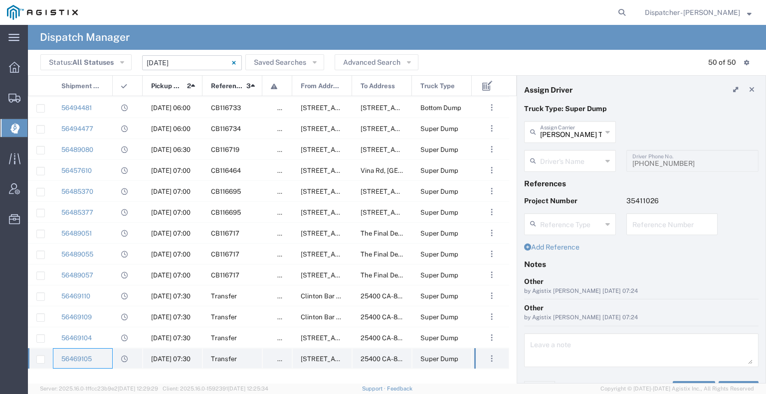
type input "[PERSON_NAME]"
type input "[PHONE_NUMBER]"
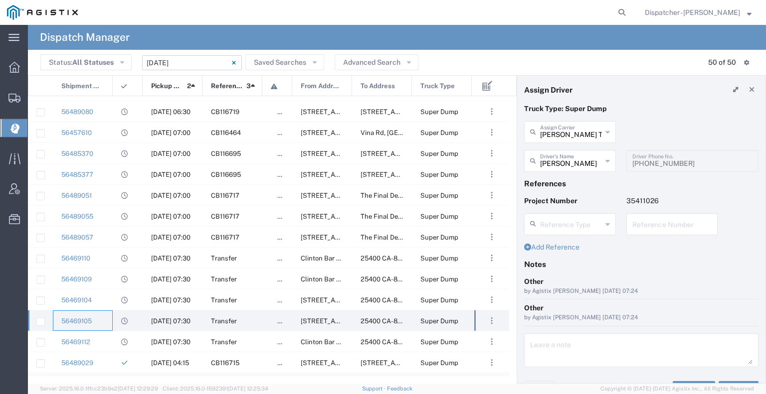
scroll to position [748, 0]
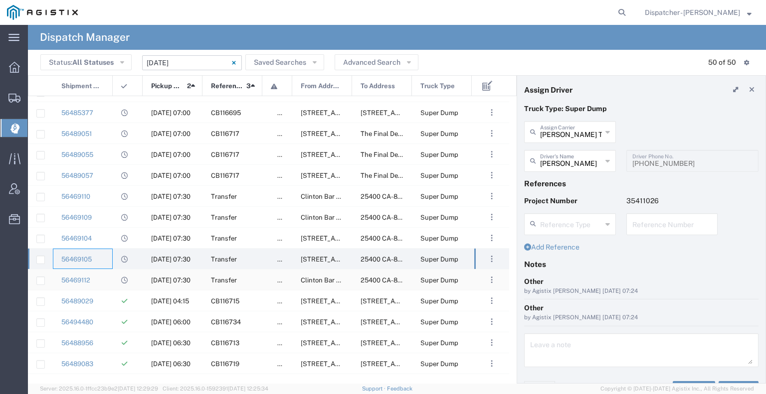
click at [108, 285] on div "56469112" at bounding box center [83, 280] width 60 height 20
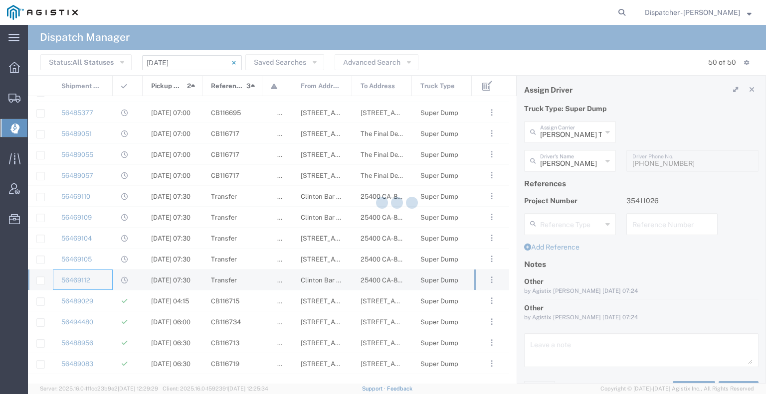
type input "[PERSON_NAME] & Sons Trucking, Inc"
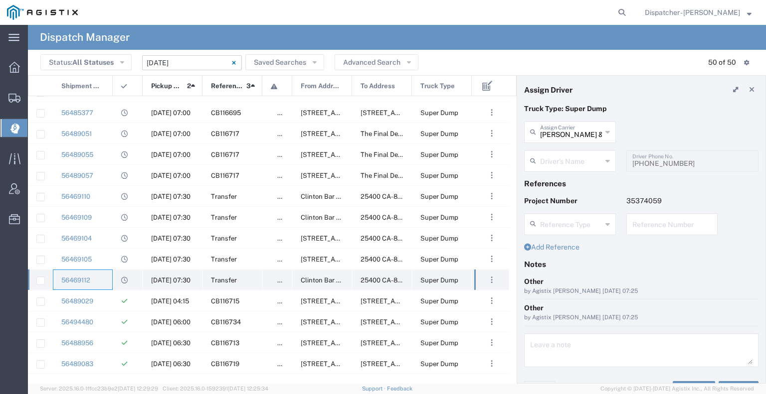
type input "[PERSON_NAME]"
type input "[PHONE_NUMBER]"
click at [108, 297] on div "56489029" at bounding box center [83, 301] width 60 height 20
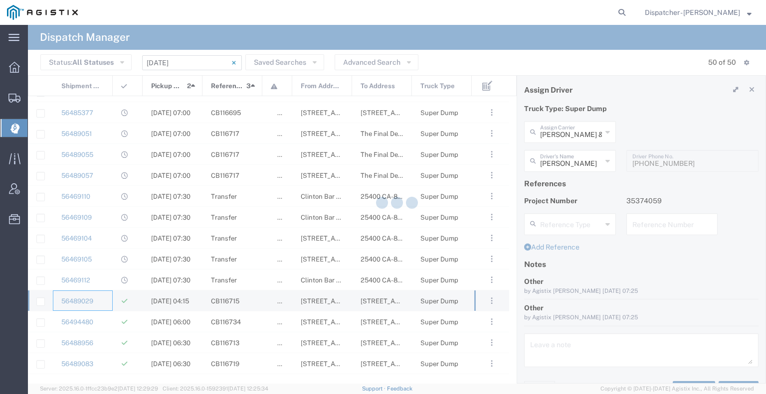
type input "E.P.A. Trucking"
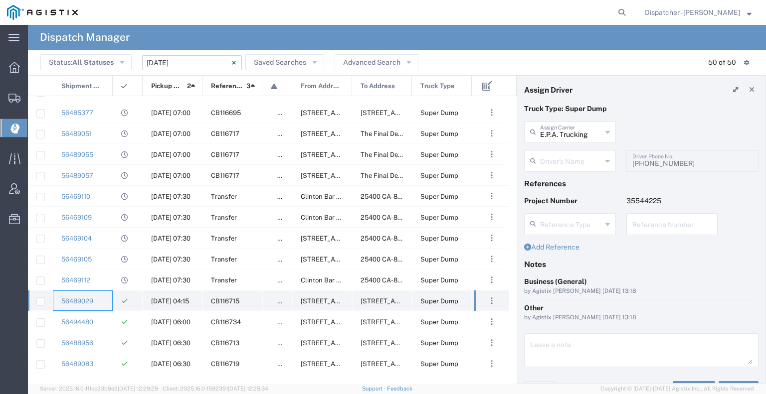
type input "[PERSON_NAME]"
type input "6505371145"
click at [105, 322] on div "56494480" at bounding box center [83, 322] width 60 height 20
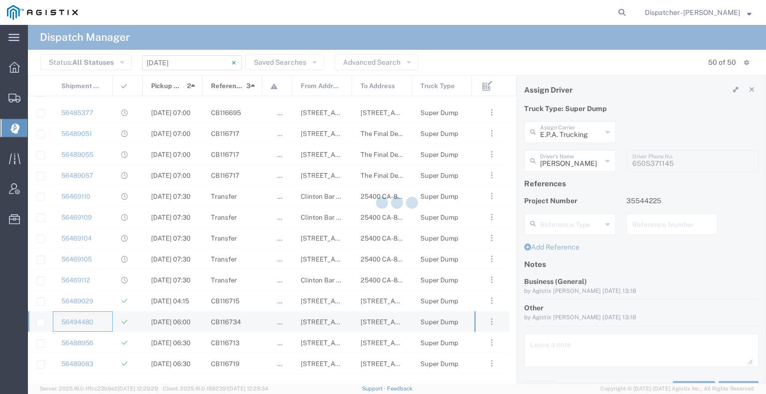
type input "Ahmed & Sons Transport"
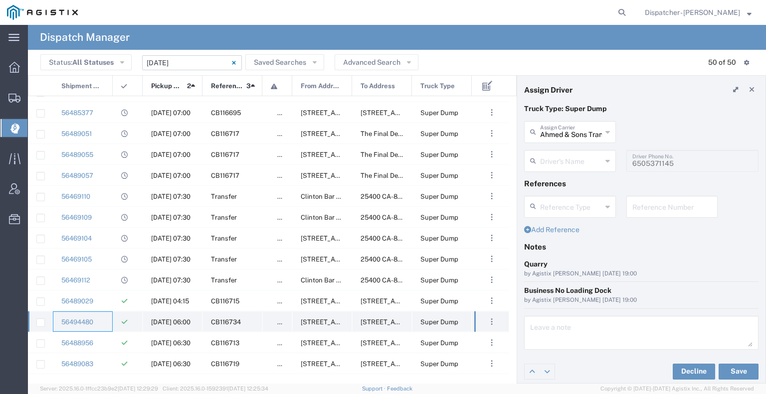
type input "[PERSON_NAME]"
type input "5103206678"
click at [106, 341] on div "56488956" at bounding box center [83, 343] width 60 height 20
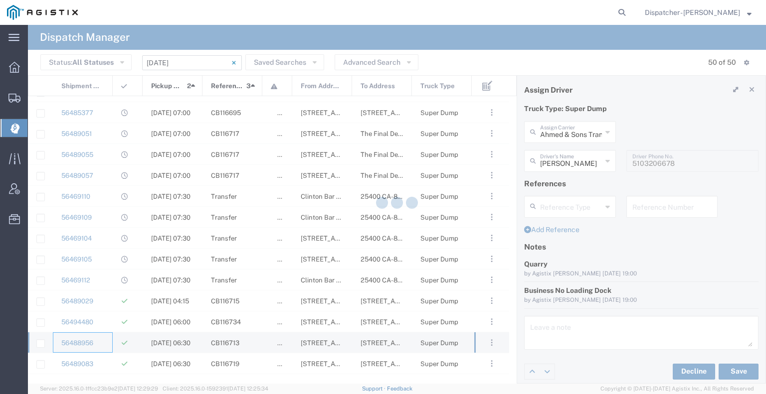
type input "Gab & Sons Trucking LLC"
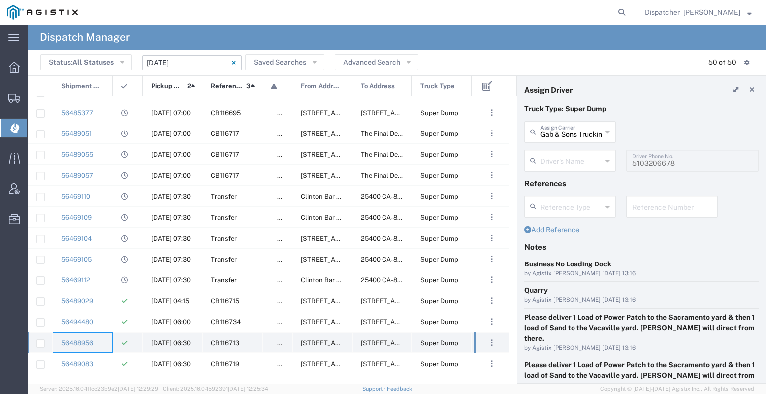
type input "[PERSON_NAME]"
type input "[PHONE_NUMBER]"
click at [102, 359] on div "56489083" at bounding box center [83, 364] width 60 height 20
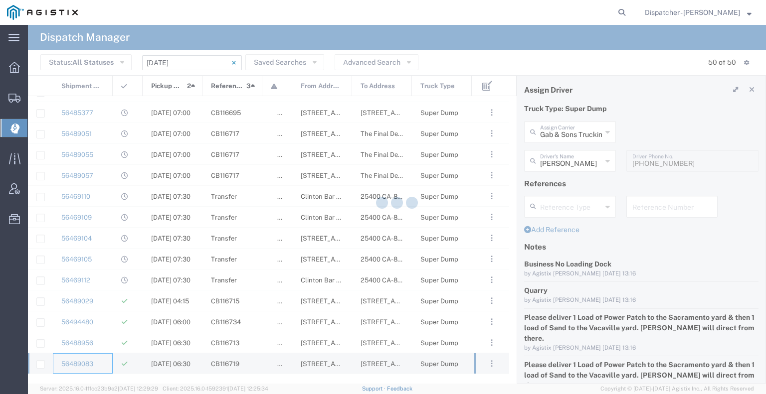
type input "Traxx Equipment Rental and Excavation"
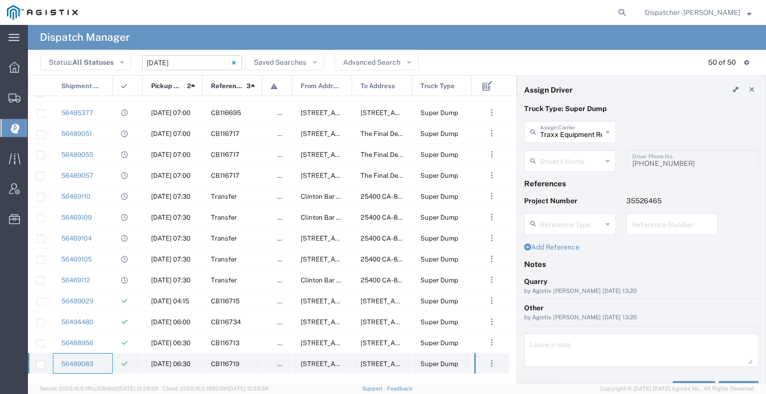
type input "[PERSON_NAME]"
type input "[PHONE_NUMBER]"
